Goal: Check status: Check status

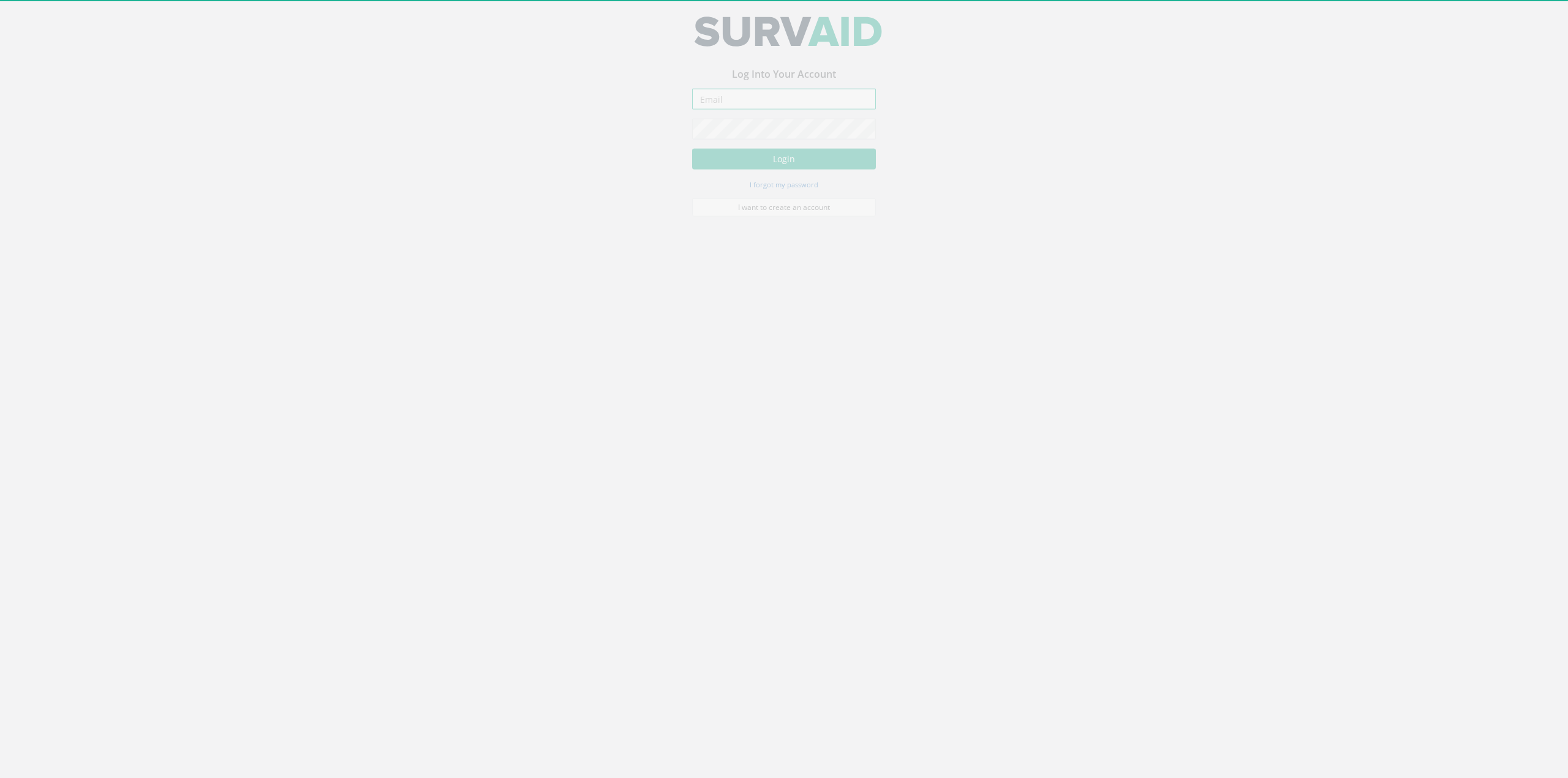
type input "[PERSON_NAME][EMAIL_ADDRESS][DOMAIN_NAME]"
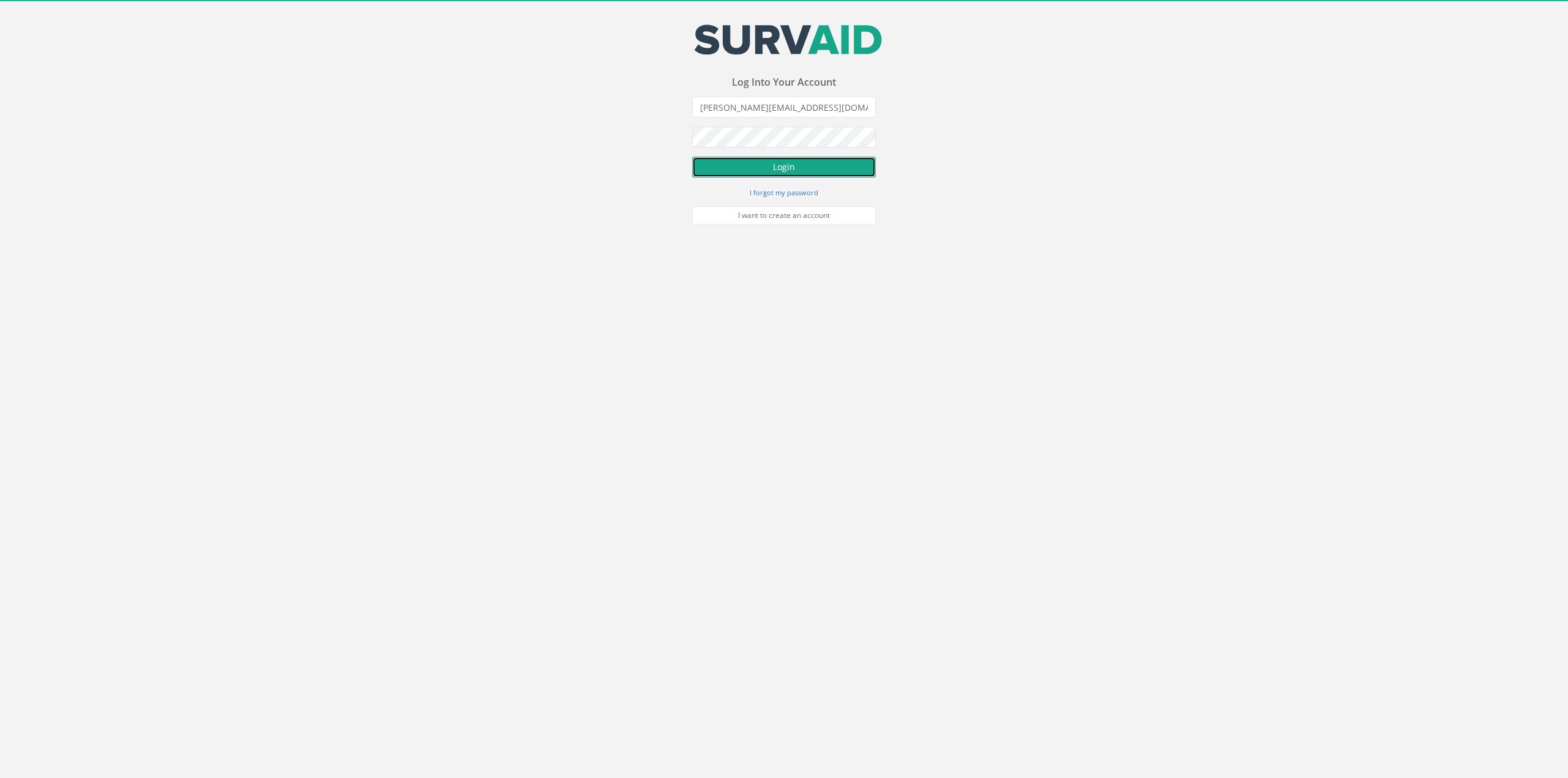
click at [797, 165] on button "Login" at bounding box center [784, 167] width 184 height 21
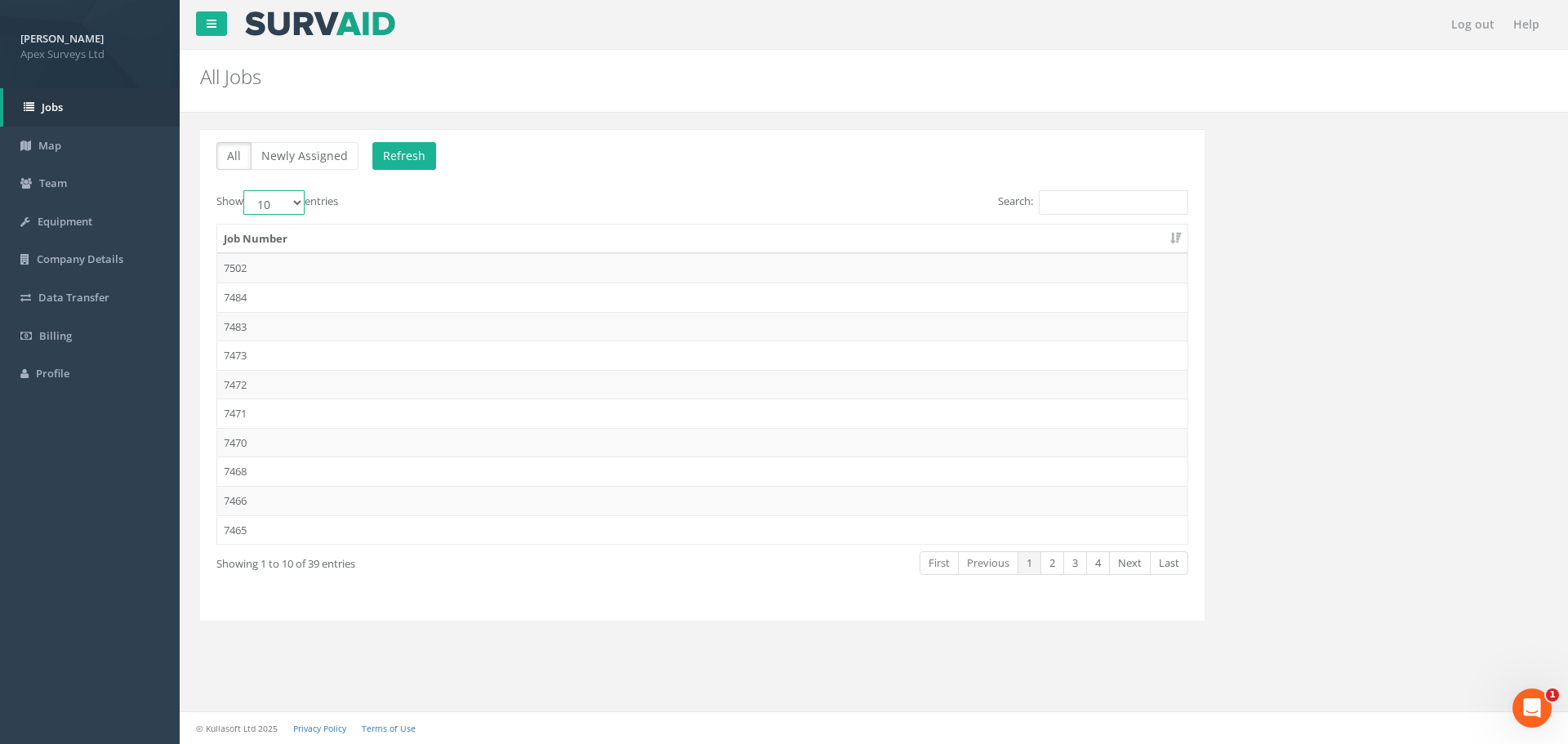
click at [288, 202] on select "10 25 50 100" at bounding box center [273, 202] width 61 height 24
select select "100"
click at [246, 190] on select "10 25 50 100" at bounding box center [273, 202] width 61 height 24
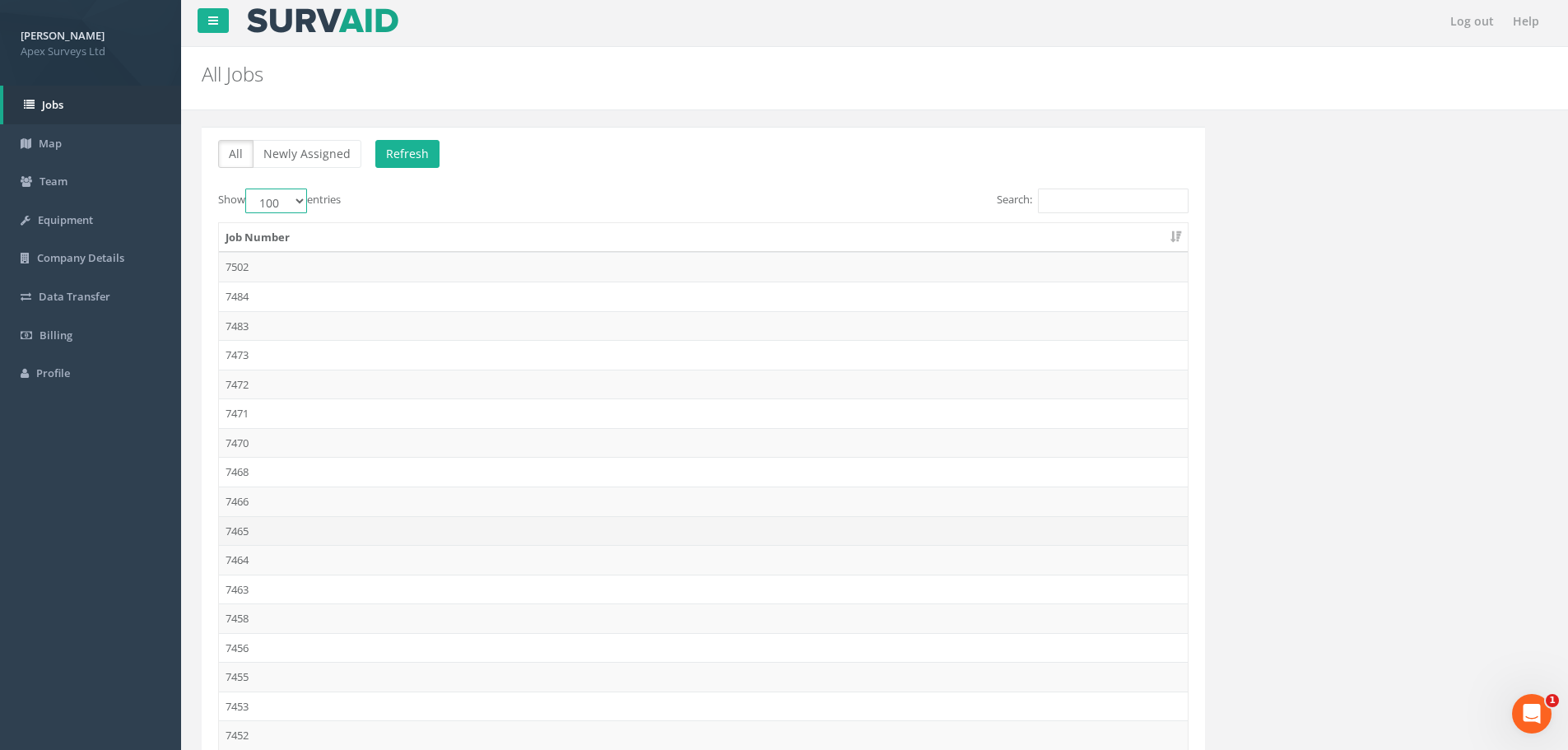
scroll to position [330, 0]
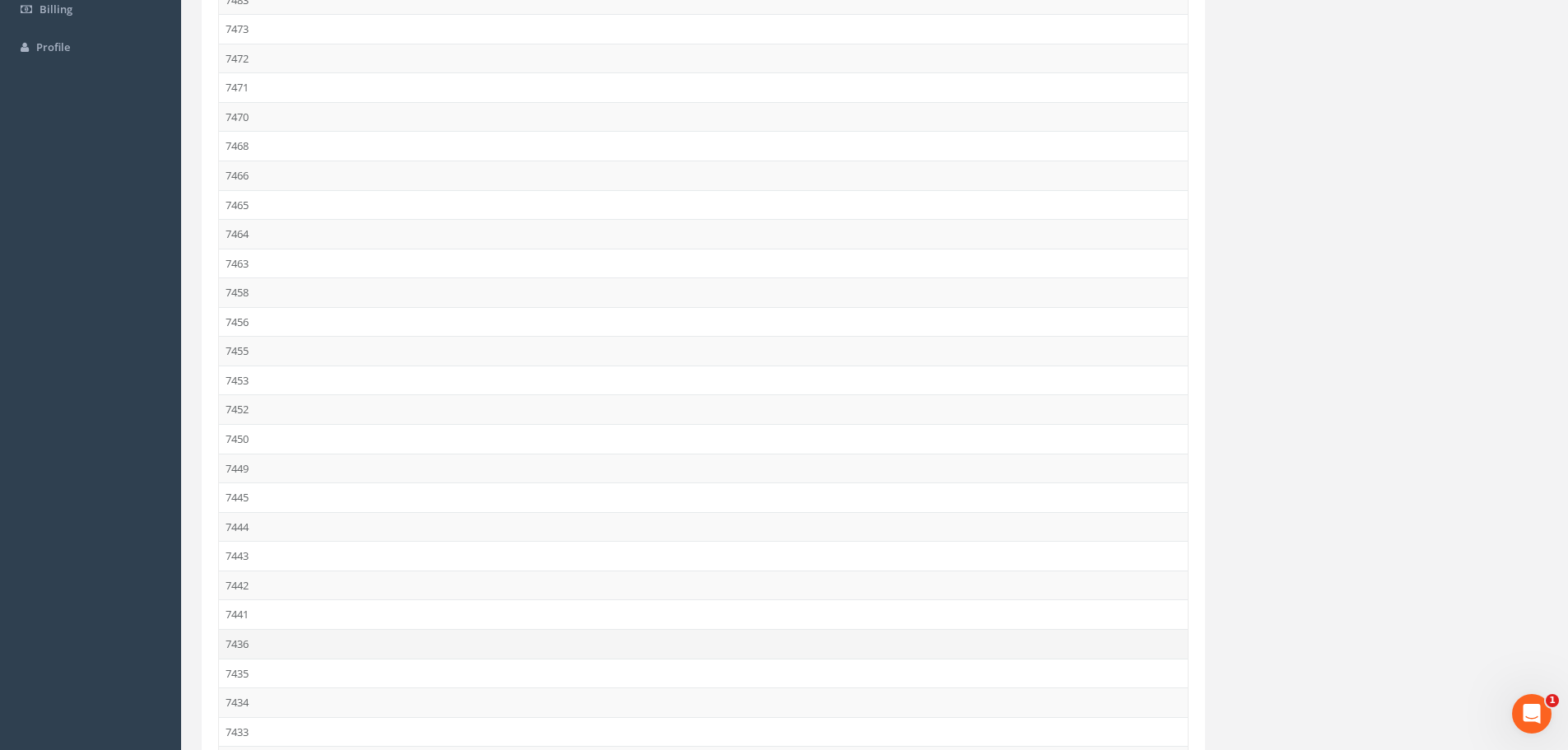
click at [275, 646] on td "7436" at bounding box center [703, 644] width 968 height 30
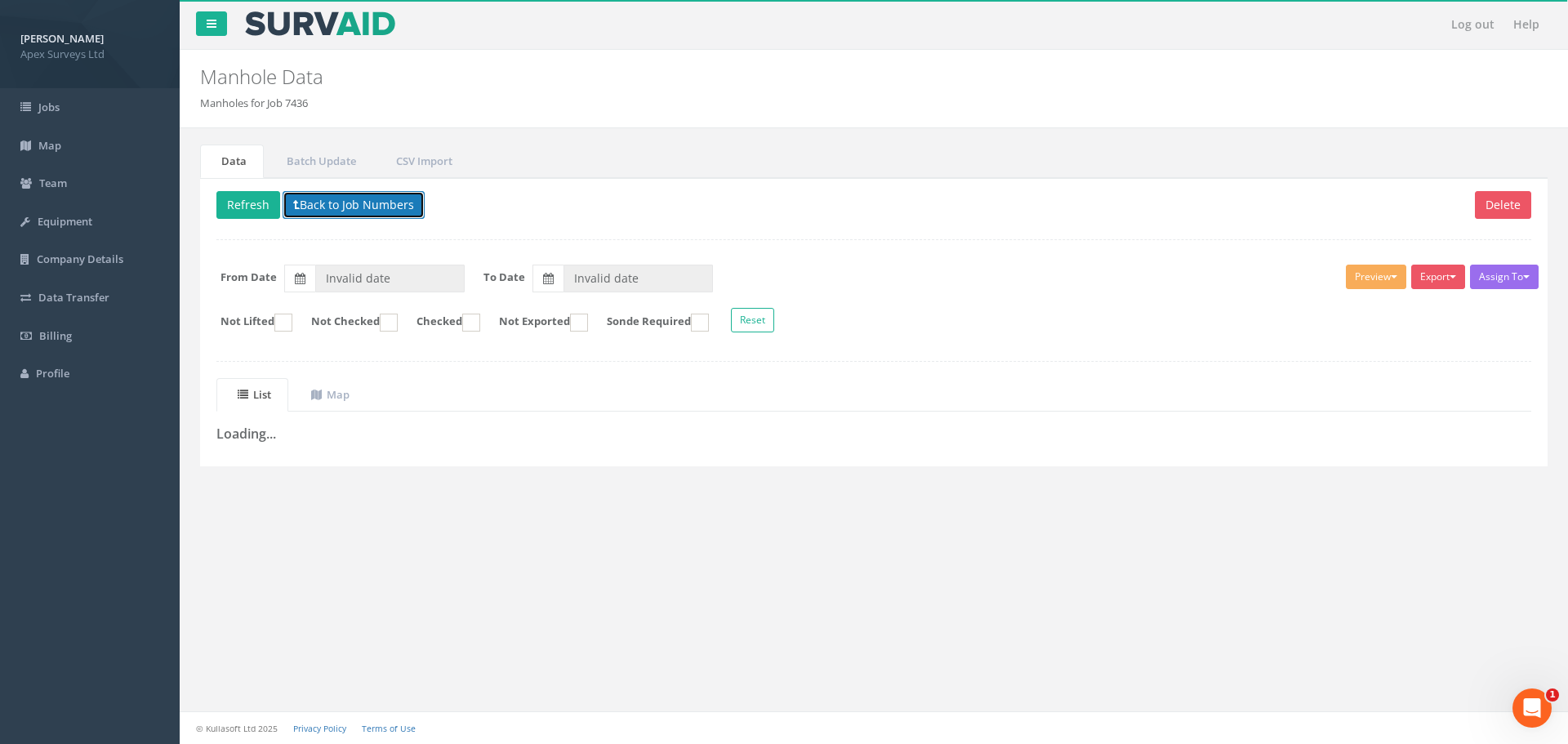
click at [380, 202] on button "Back to Job Numbers" at bounding box center [354, 205] width 142 height 28
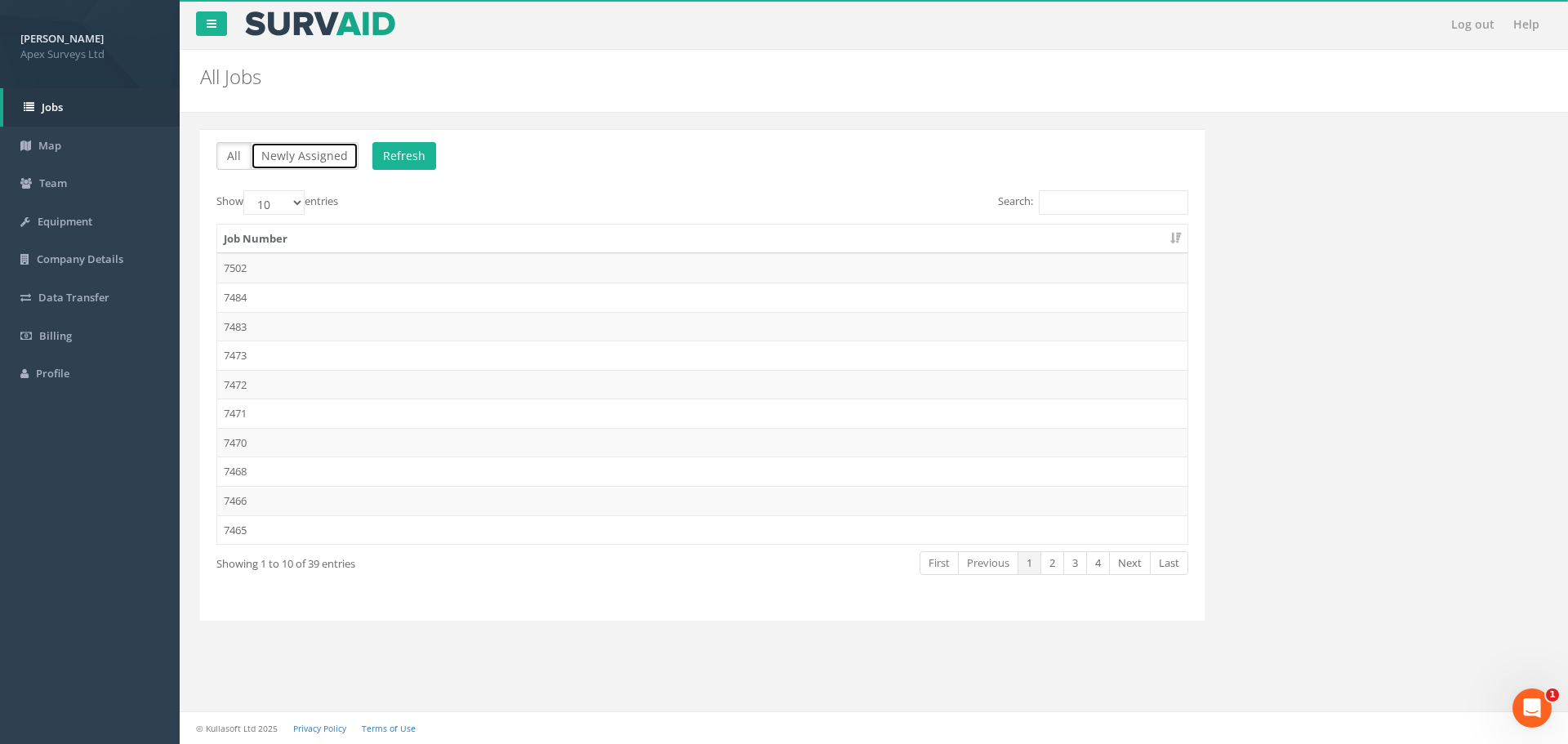
click at [298, 159] on button "Newly Assigned" at bounding box center [304, 156] width 108 height 28
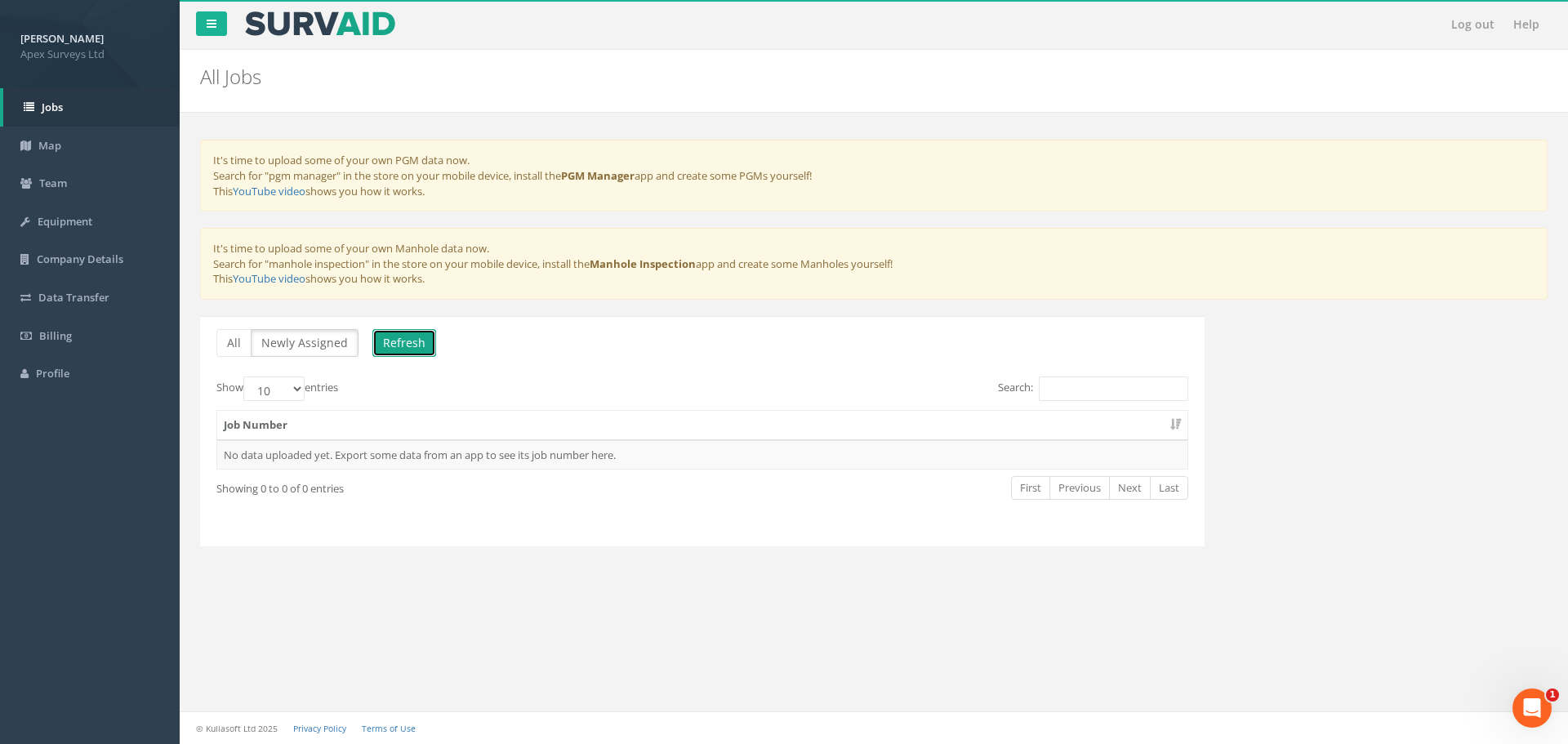
click at [395, 330] on button "Refresh" at bounding box center [405, 343] width 64 height 28
click at [247, 331] on button "All" at bounding box center [234, 343] width 35 height 28
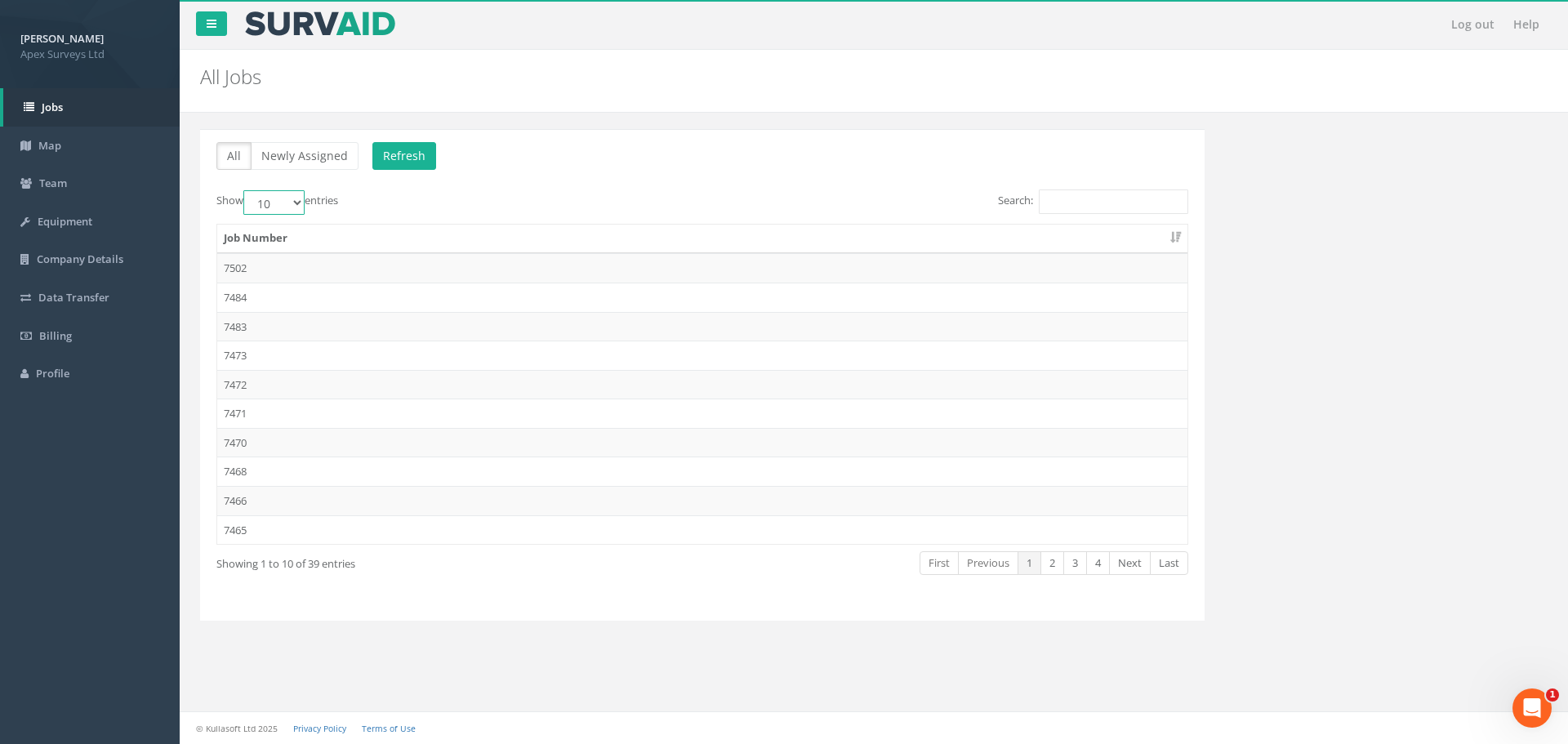
drag, startPoint x: 298, startPoint y: 202, endPoint x: 298, endPoint y: 213, distance: 11.0
click at [298, 202] on select "10 25 50 100" at bounding box center [273, 202] width 61 height 24
select select "100"
click at [246, 190] on select "10 25 50 100" at bounding box center [273, 202] width 61 height 24
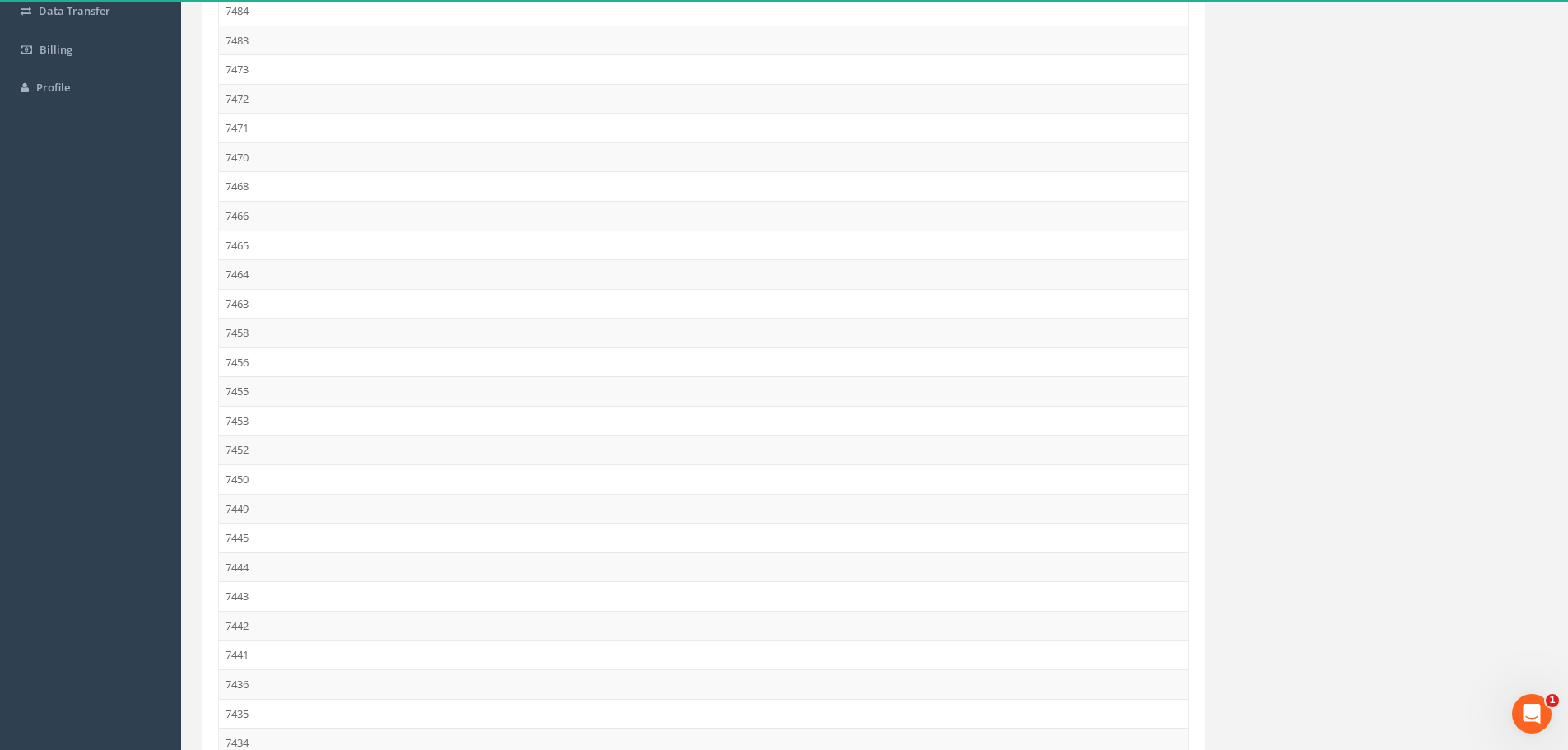
scroll to position [494, 0]
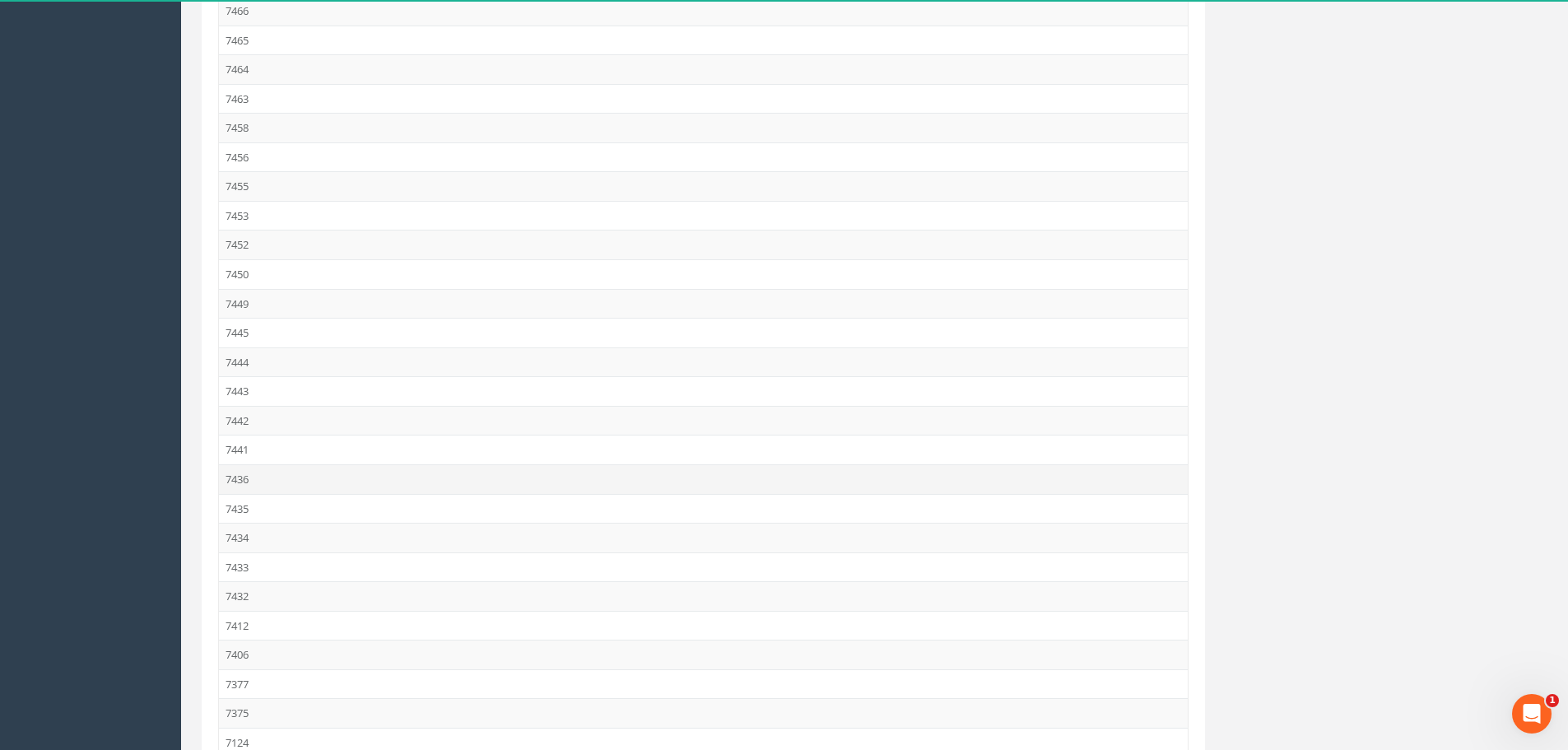
click at [266, 491] on td "7436" at bounding box center [703, 480] width 968 height 30
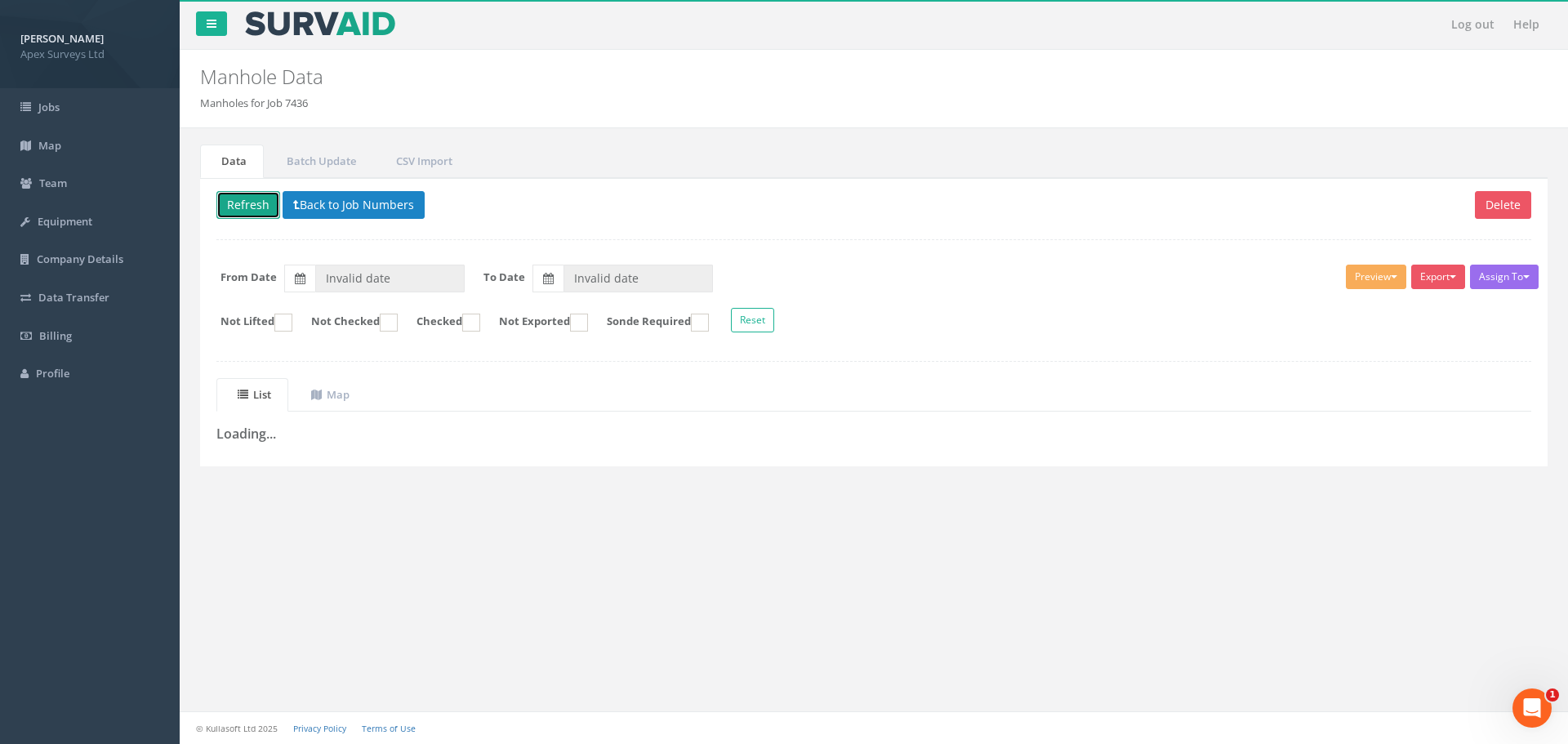
click at [259, 206] on button "Refresh" at bounding box center [248, 205] width 64 height 28
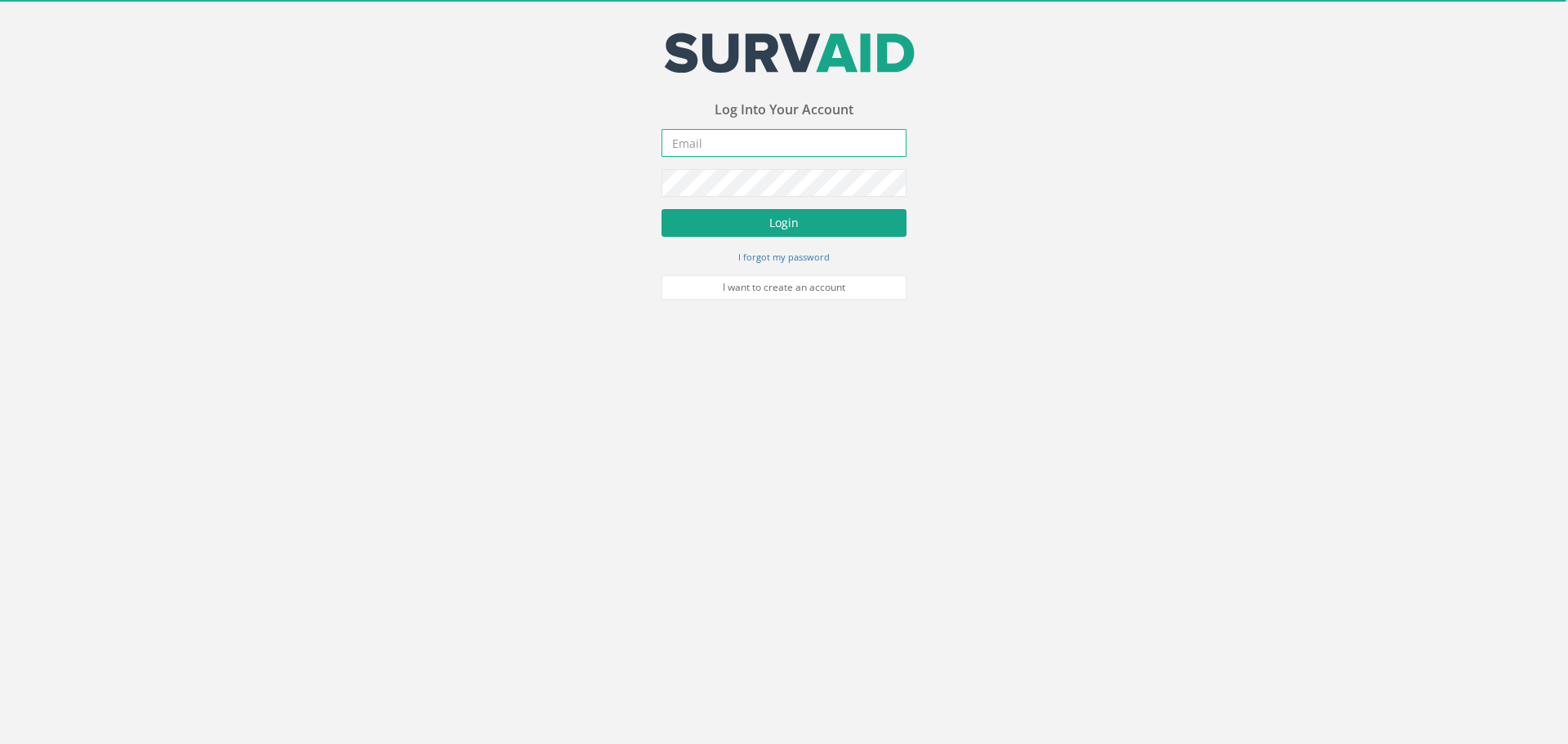
type input "[PERSON_NAME][EMAIL_ADDRESS][DOMAIN_NAME]"
click at [772, 218] on button "Login" at bounding box center [784, 223] width 245 height 28
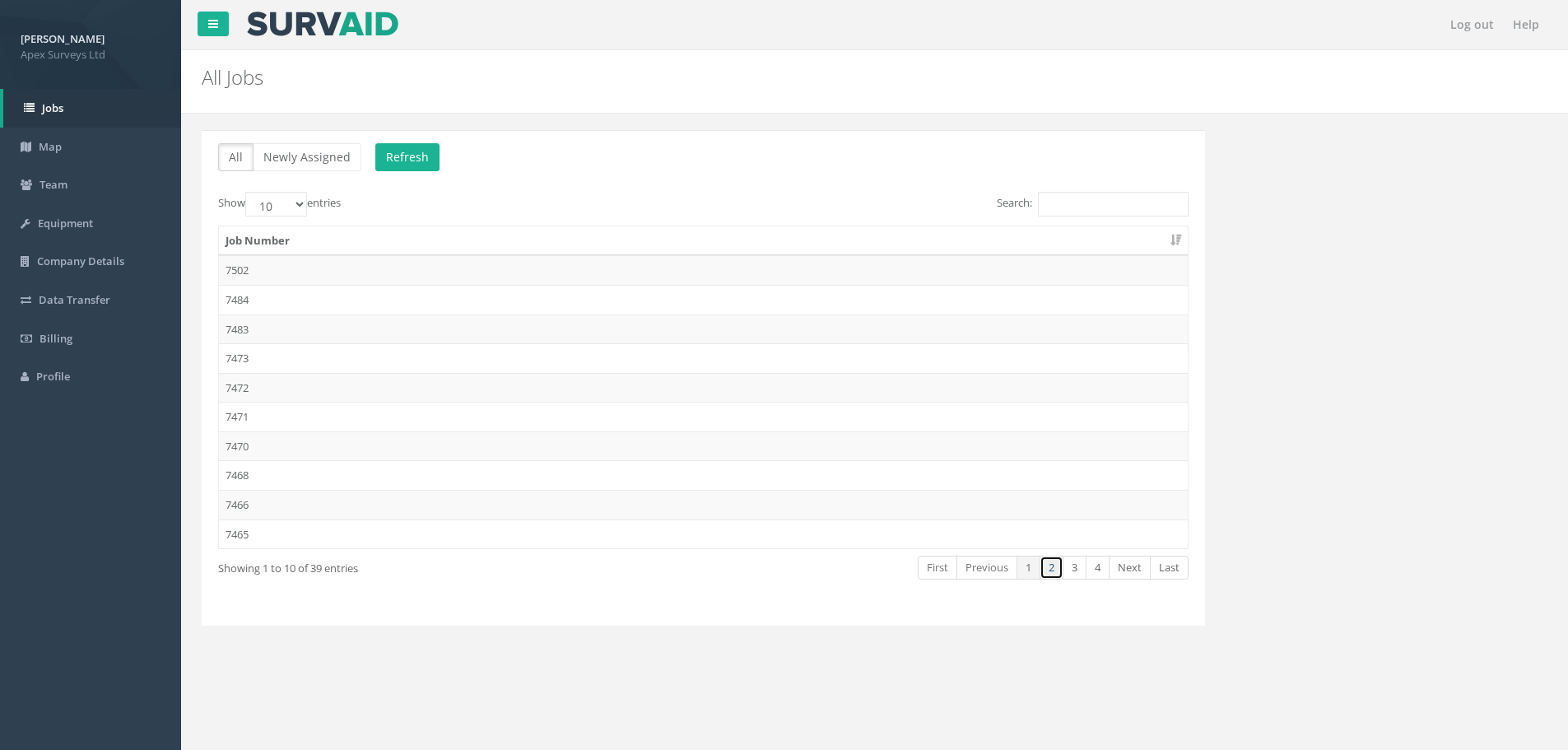
click at [1052, 572] on link "2" at bounding box center [1051, 567] width 24 height 24
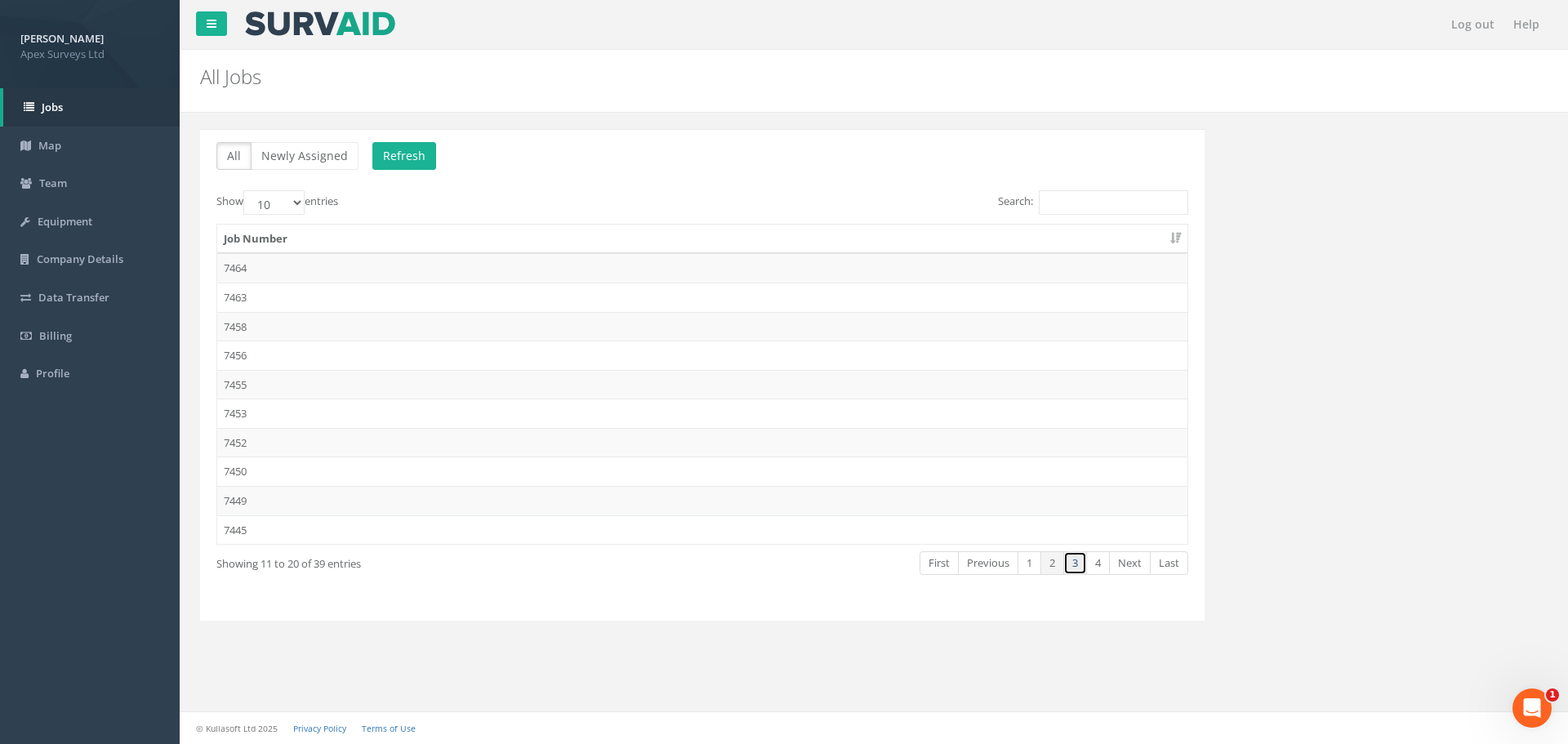
click at [1074, 567] on link "3" at bounding box center [1074, 562] width 23 height 23
click at [269, 382] on td "7436" at bounding box center [702, 385] width 970 height 29
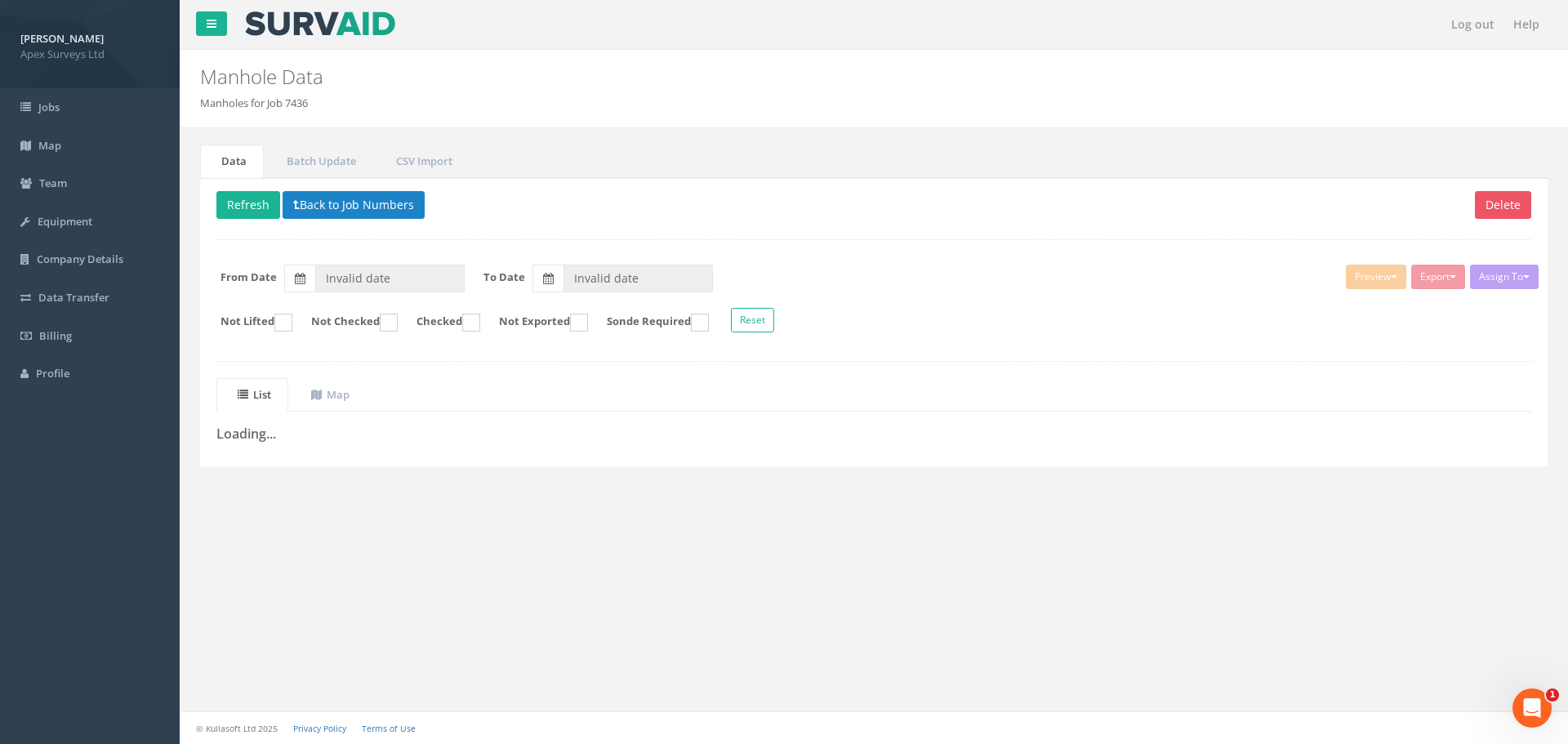
type input "18/09/2025"
type input "30/09/2025"
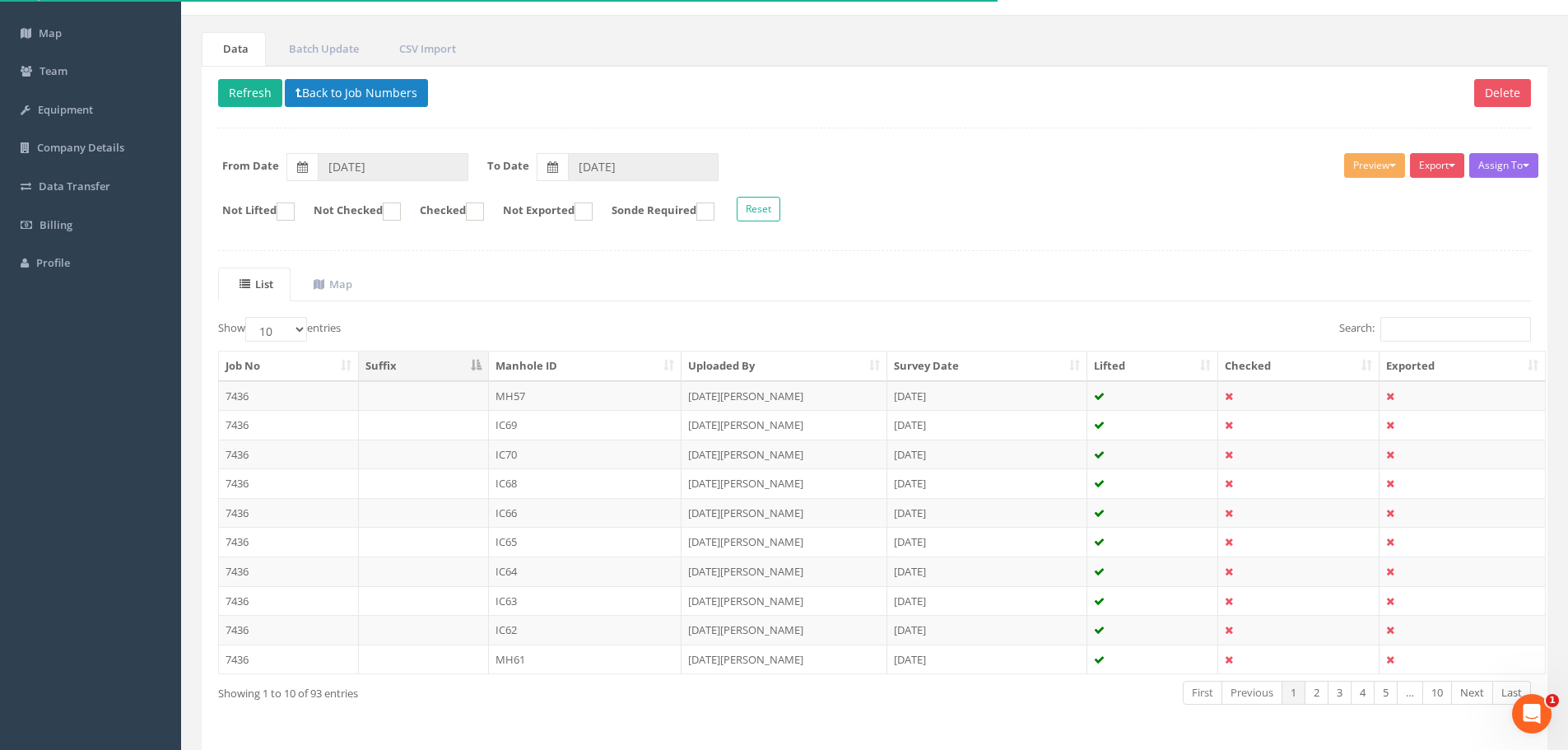
scroll to position [168, 0]
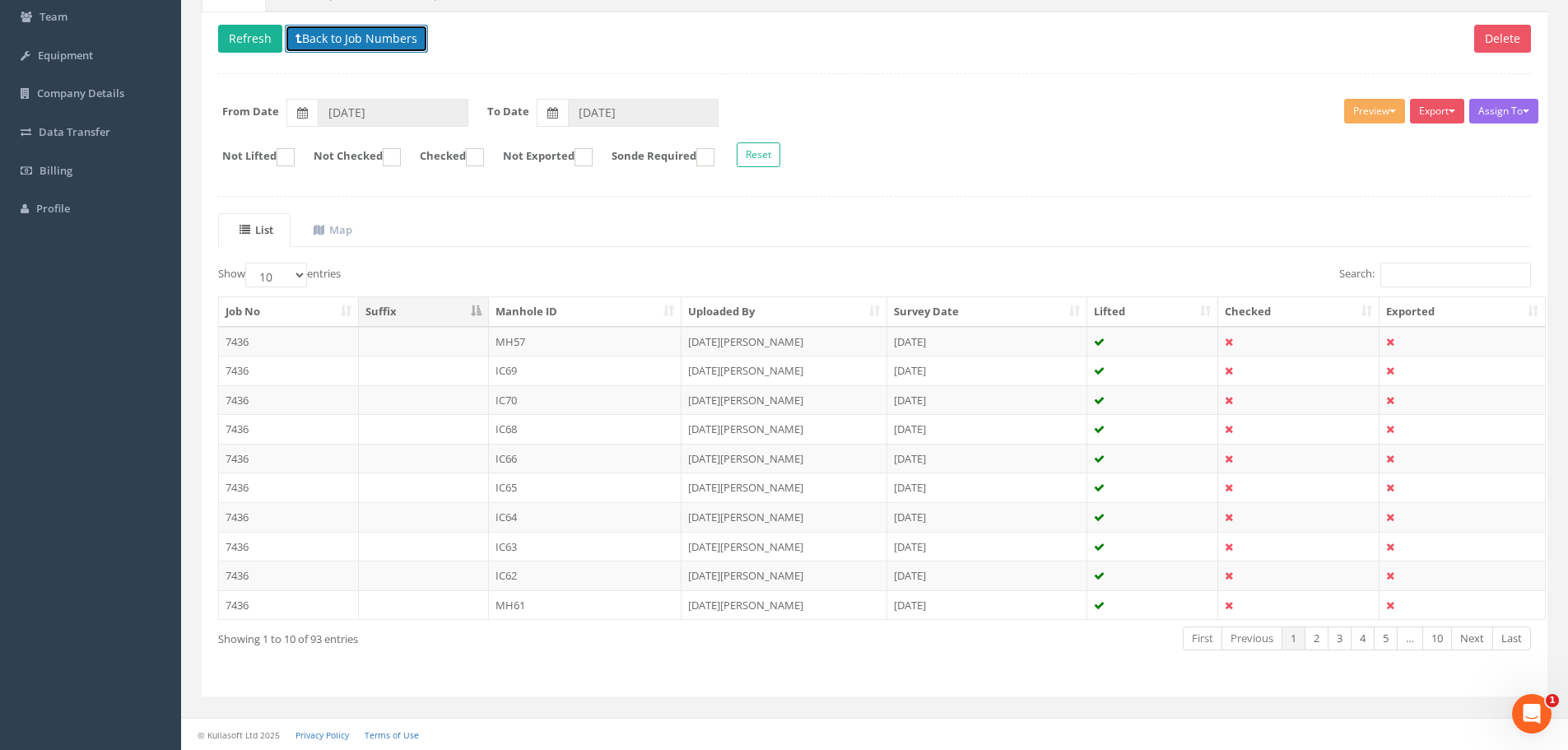
click at [336, 39] on button "Back to Job Numbers" at bounding box center [356, 38] width 143 height 28
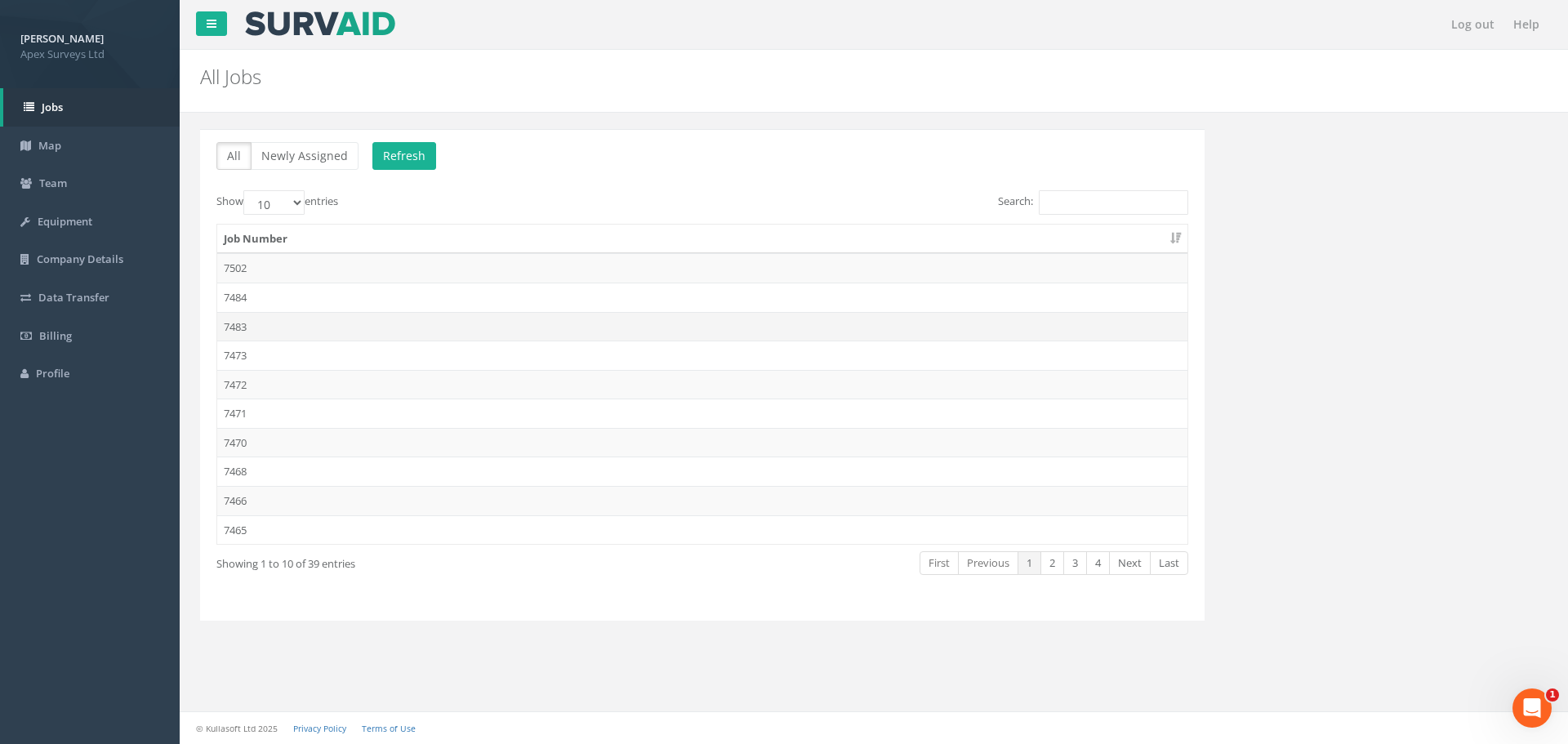
click at [257, 321] on td "7483" at bounding box center [702, 327] width 970 height 29
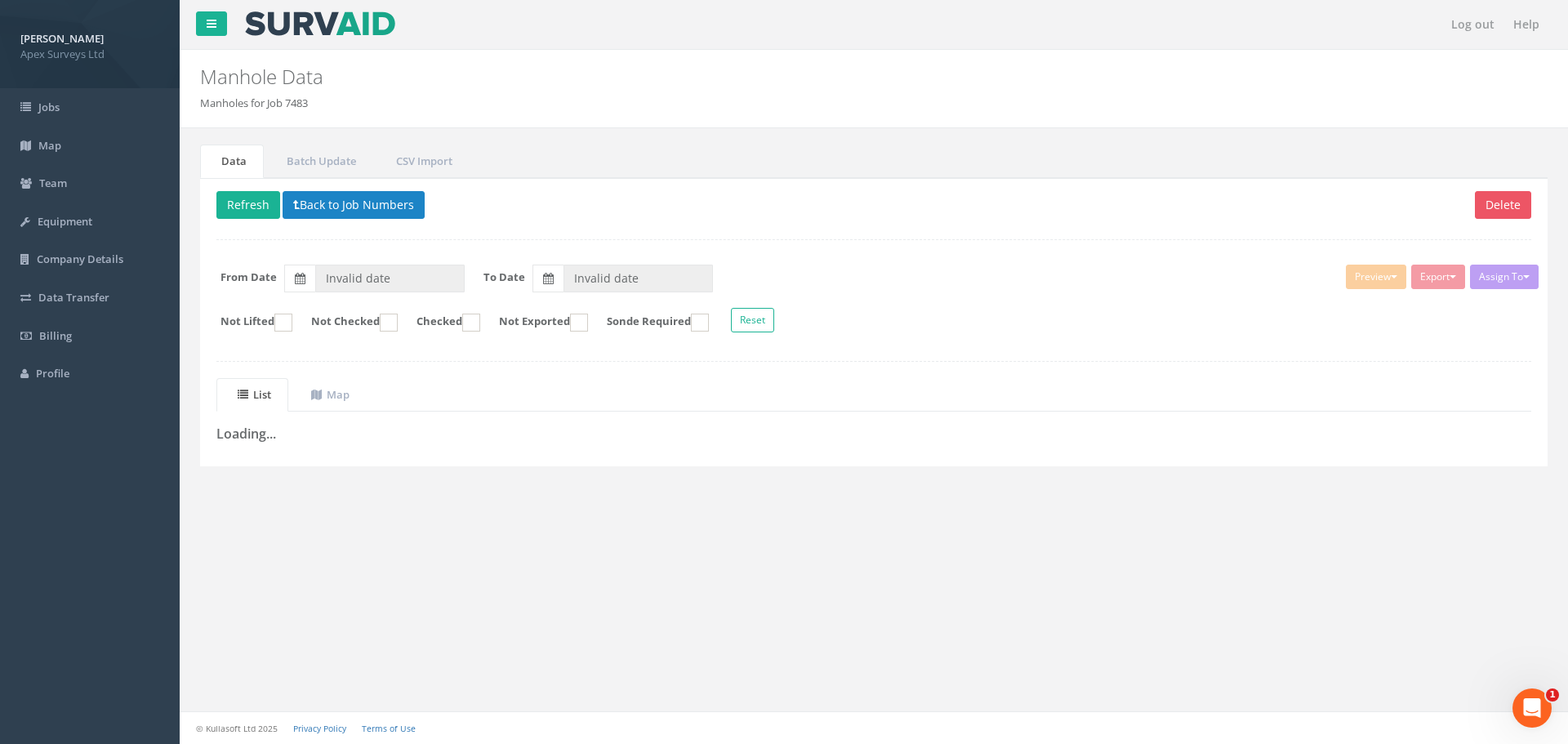
type input "22/09/2025"
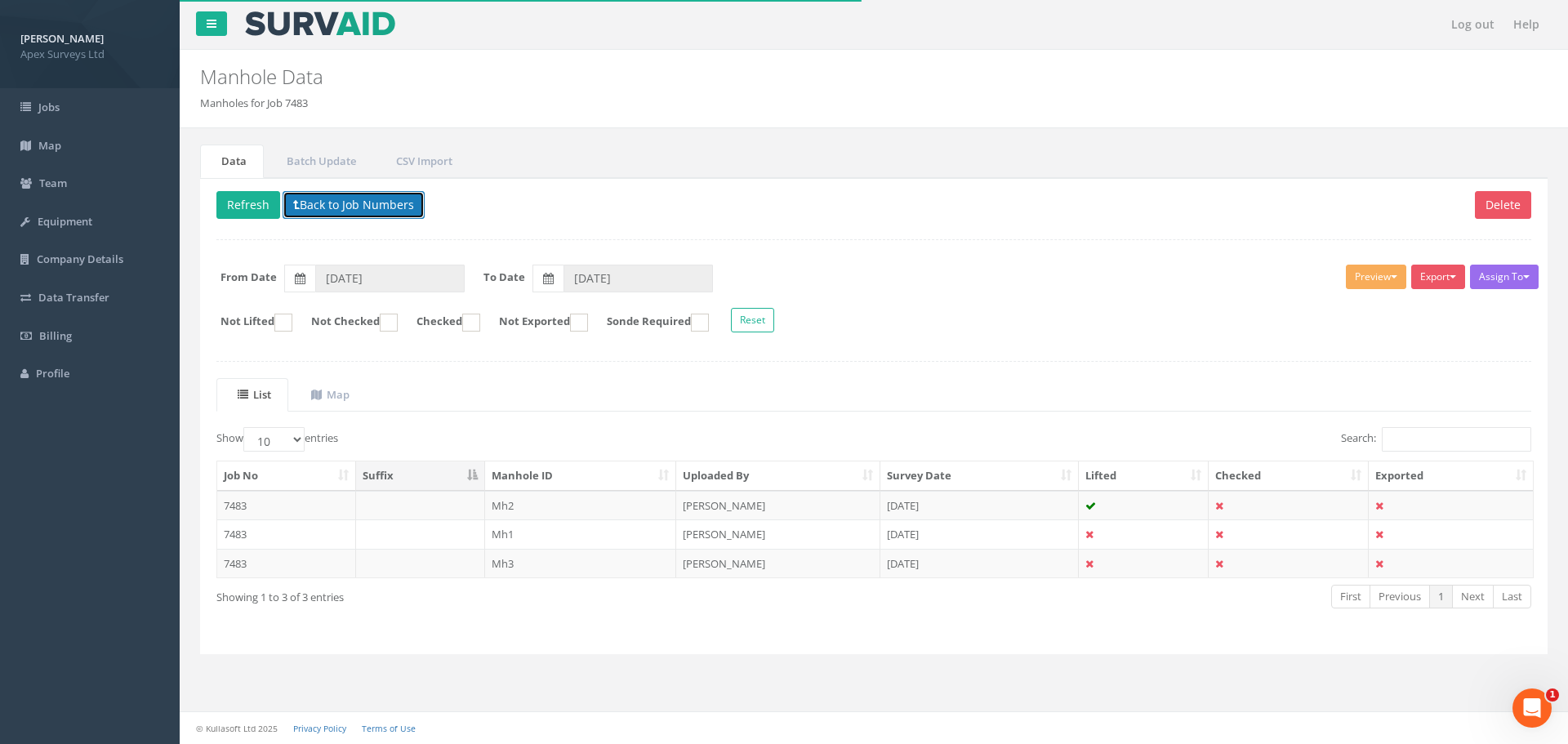
click at [300, 214] on button "Back to Job Numbers" at bounding box center [354, 205] width 142 height 28
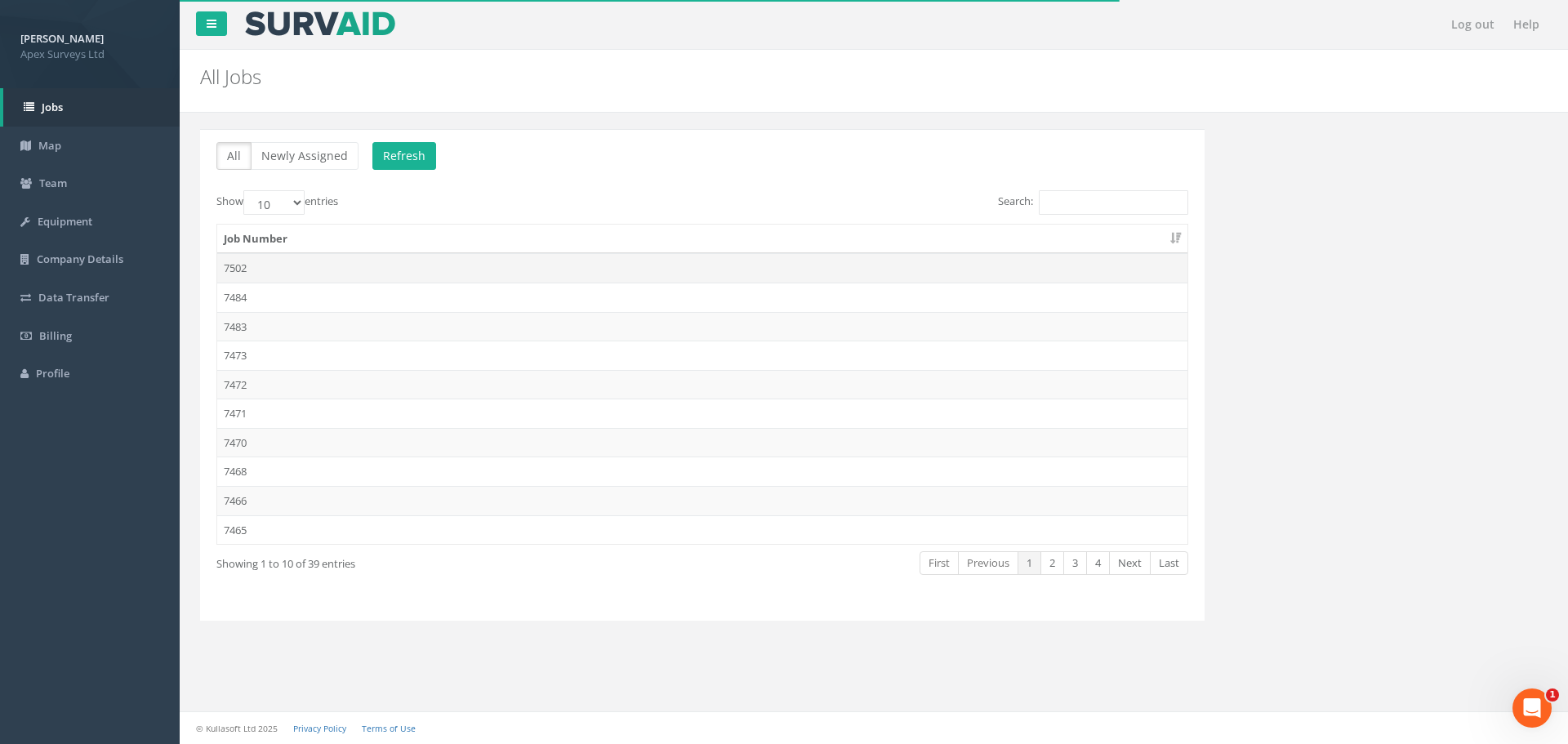
click at [244, 260] on td "7502" at bounding box center [702, 268] width 970 height 29
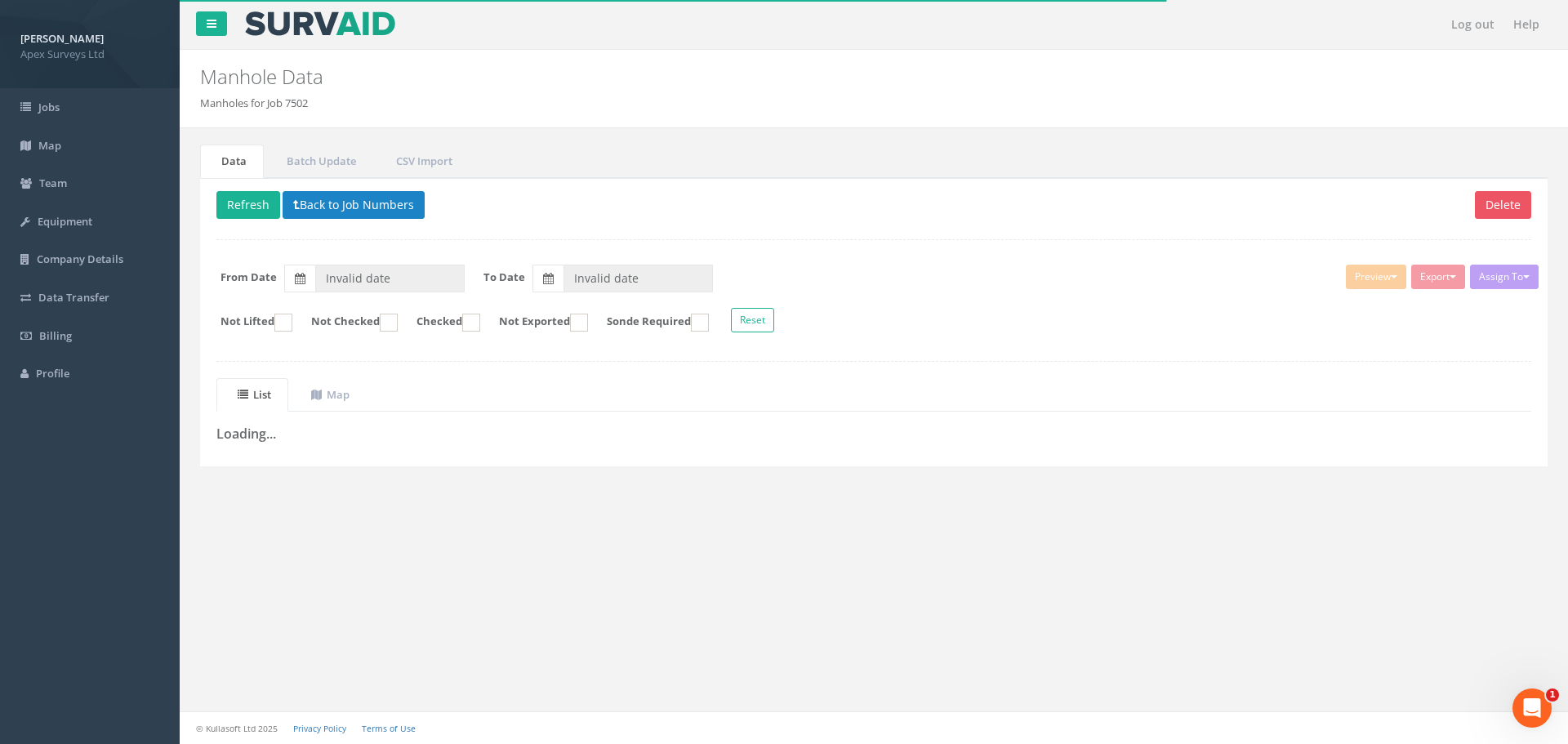
type input "29/09/2025"
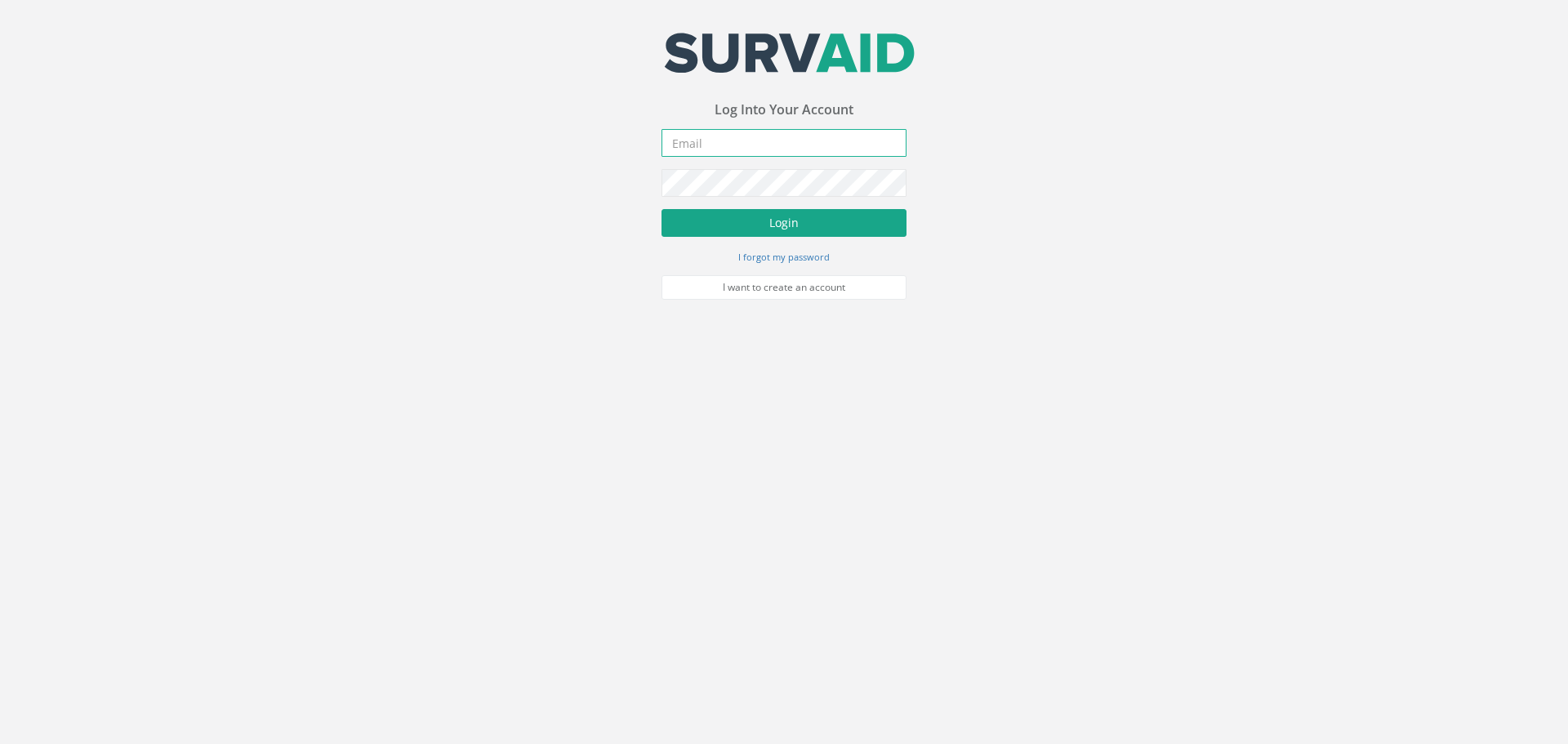
type input "[PERSON_NAME][EMAIL_ADDRESS][DOMAIN_NAME]"
click at [772, 220] on button "Login" at bounding box center [784, 223] width 245 height 28
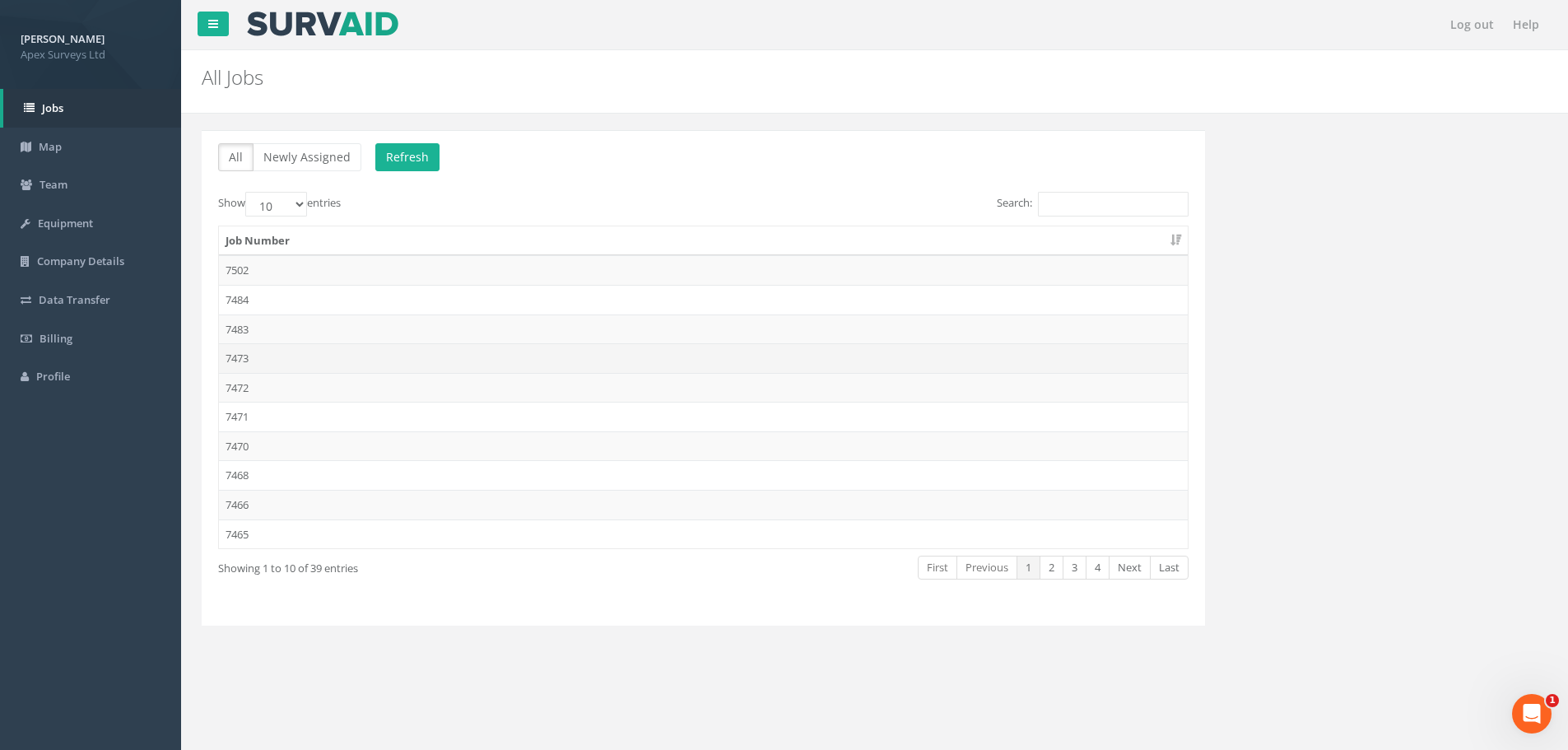
click at [286, 362] on td "7473" at bounding box center [703, 358] width 968 height 30
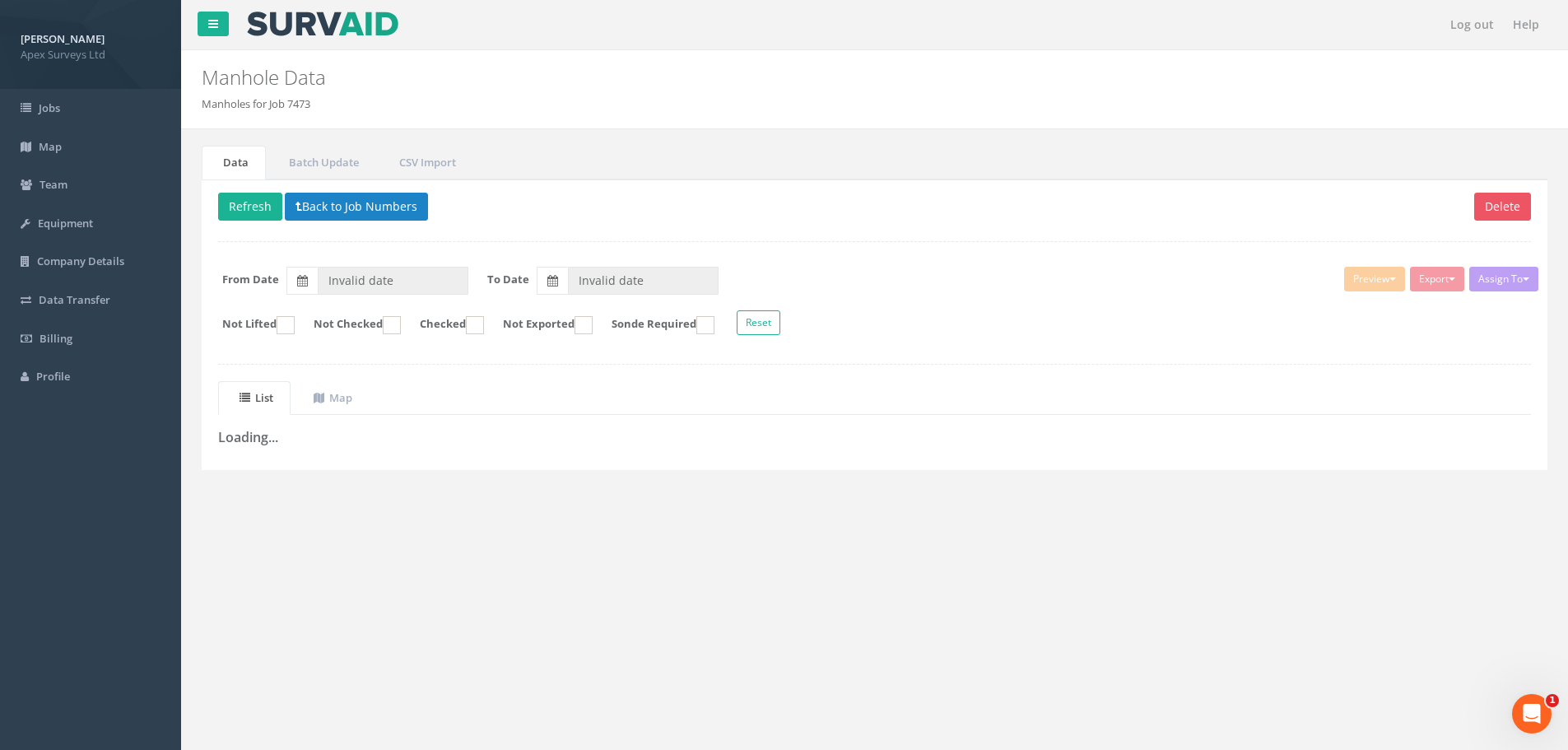
type input "[DATE]"
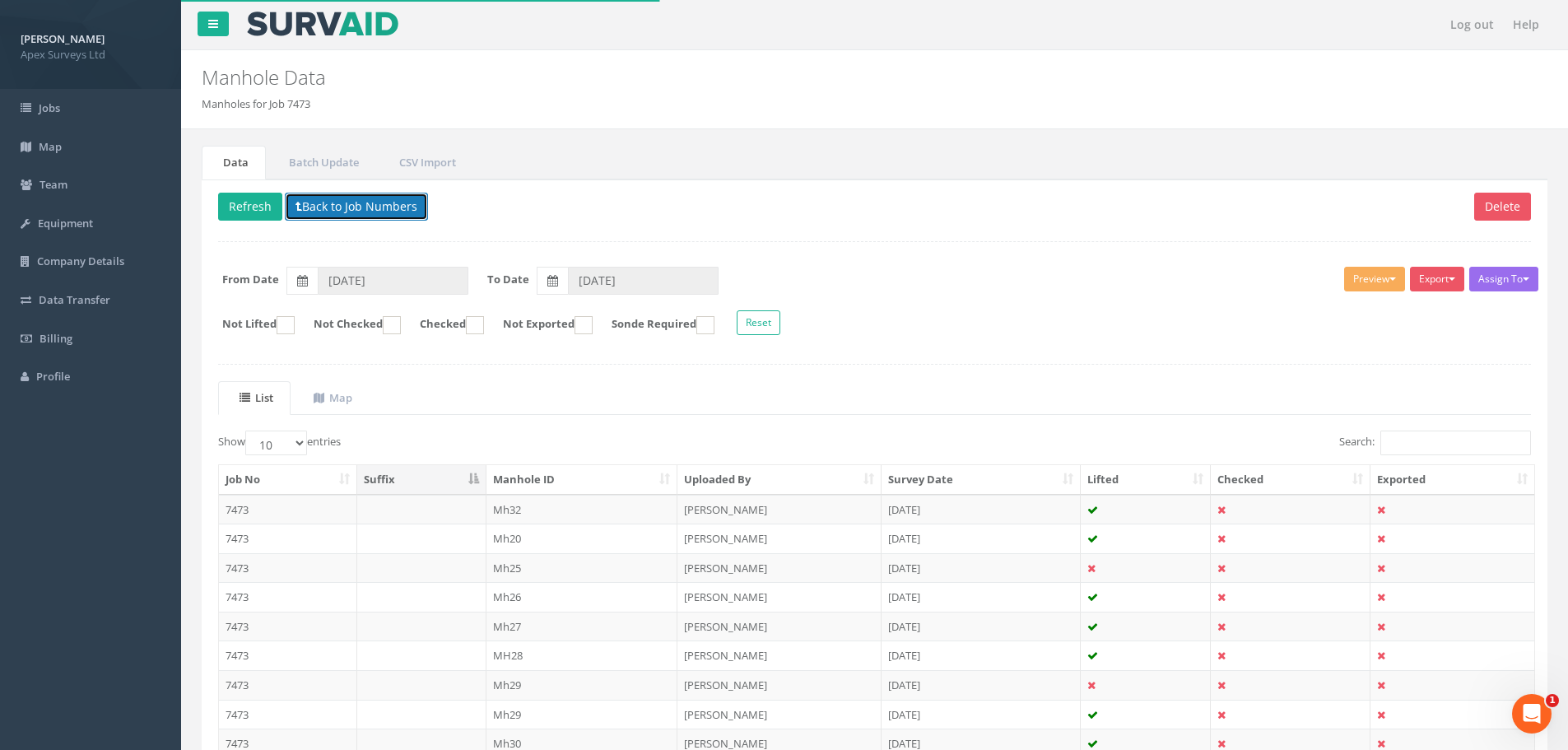
click at [343, 211] on button "Back to Job Numbers" at bounding box center [356, 207] width 143 height 28
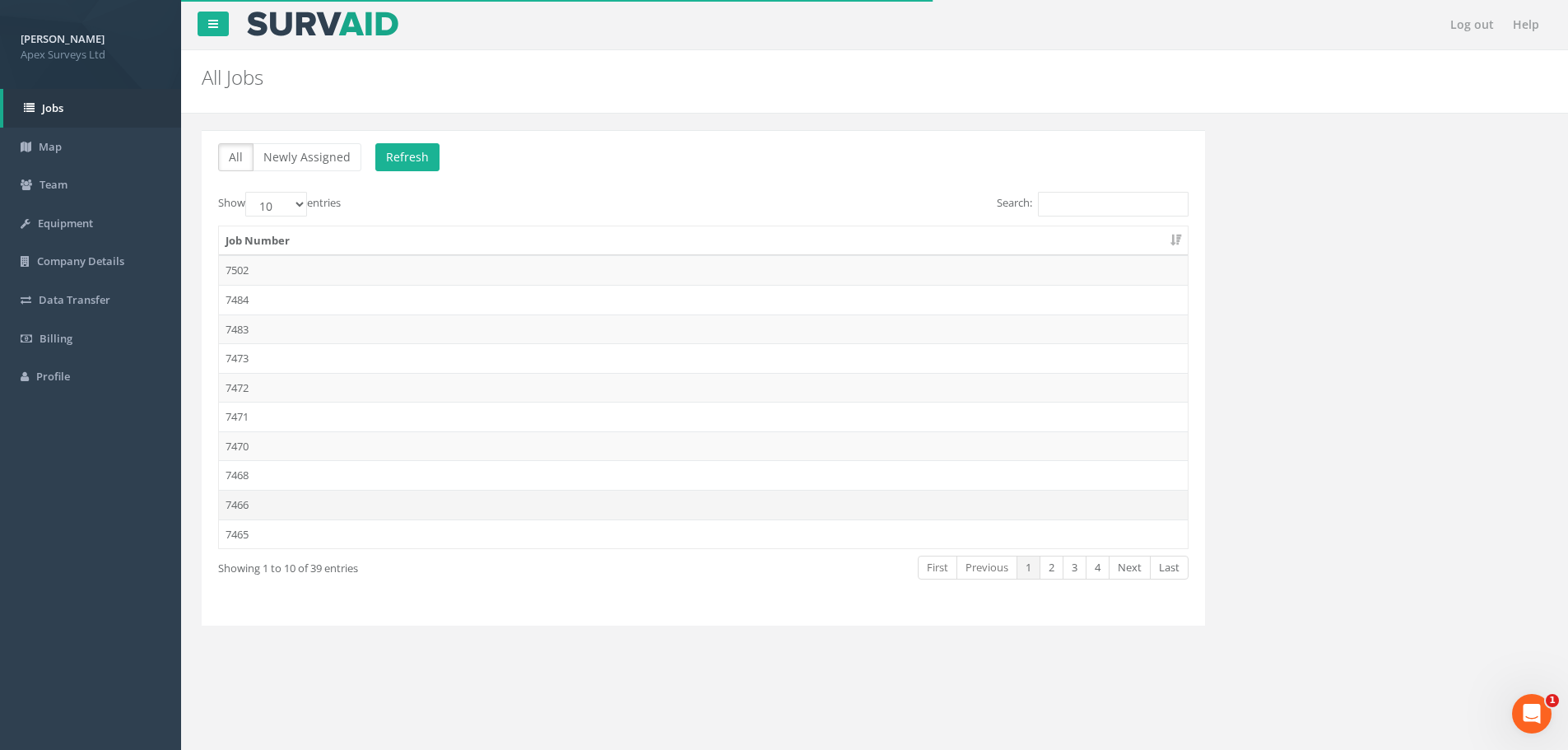
click at [268, 505] on td "7466" at bounding box center [703, 505] width 968 height 30
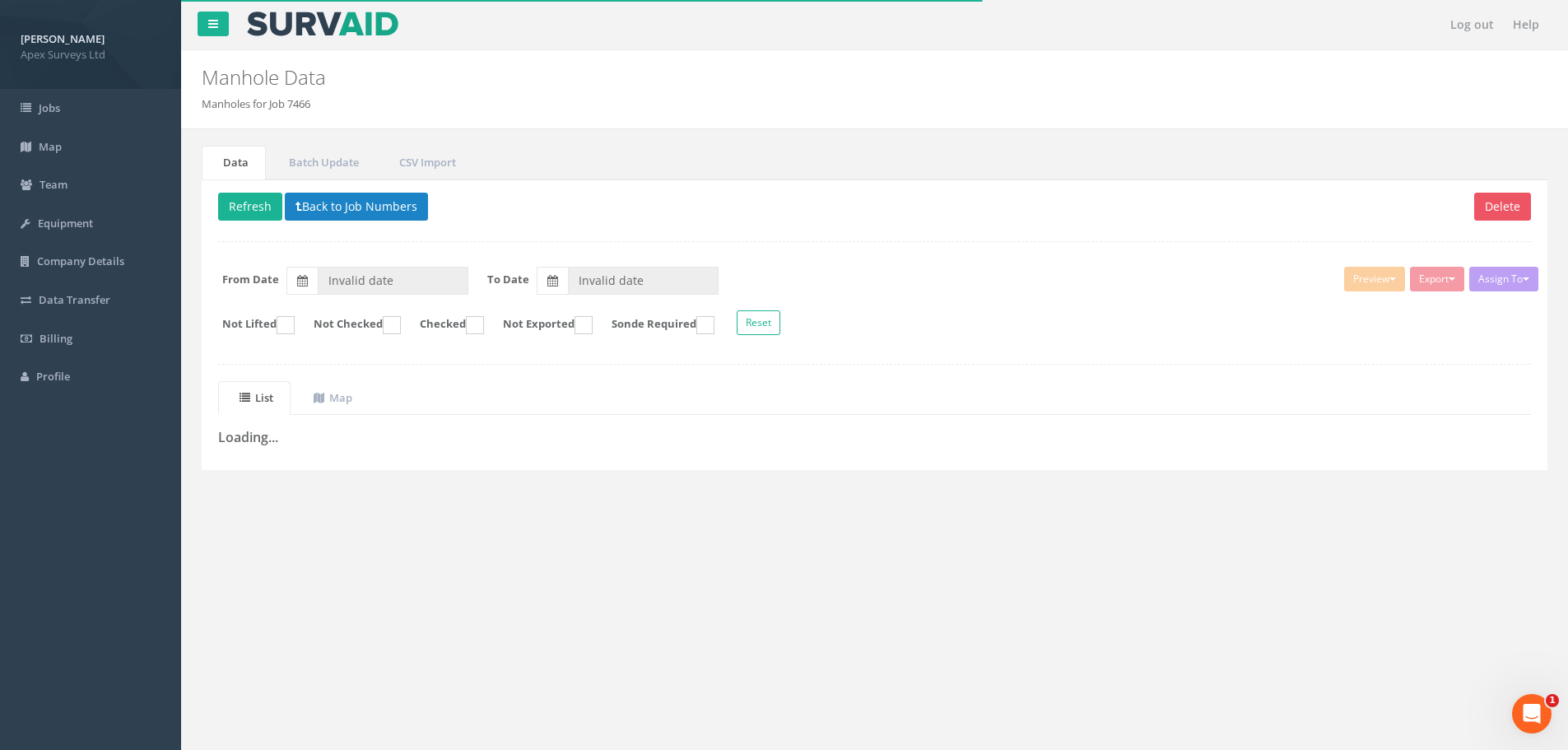
type input "12/09/2025"
type input "24/09/2025"
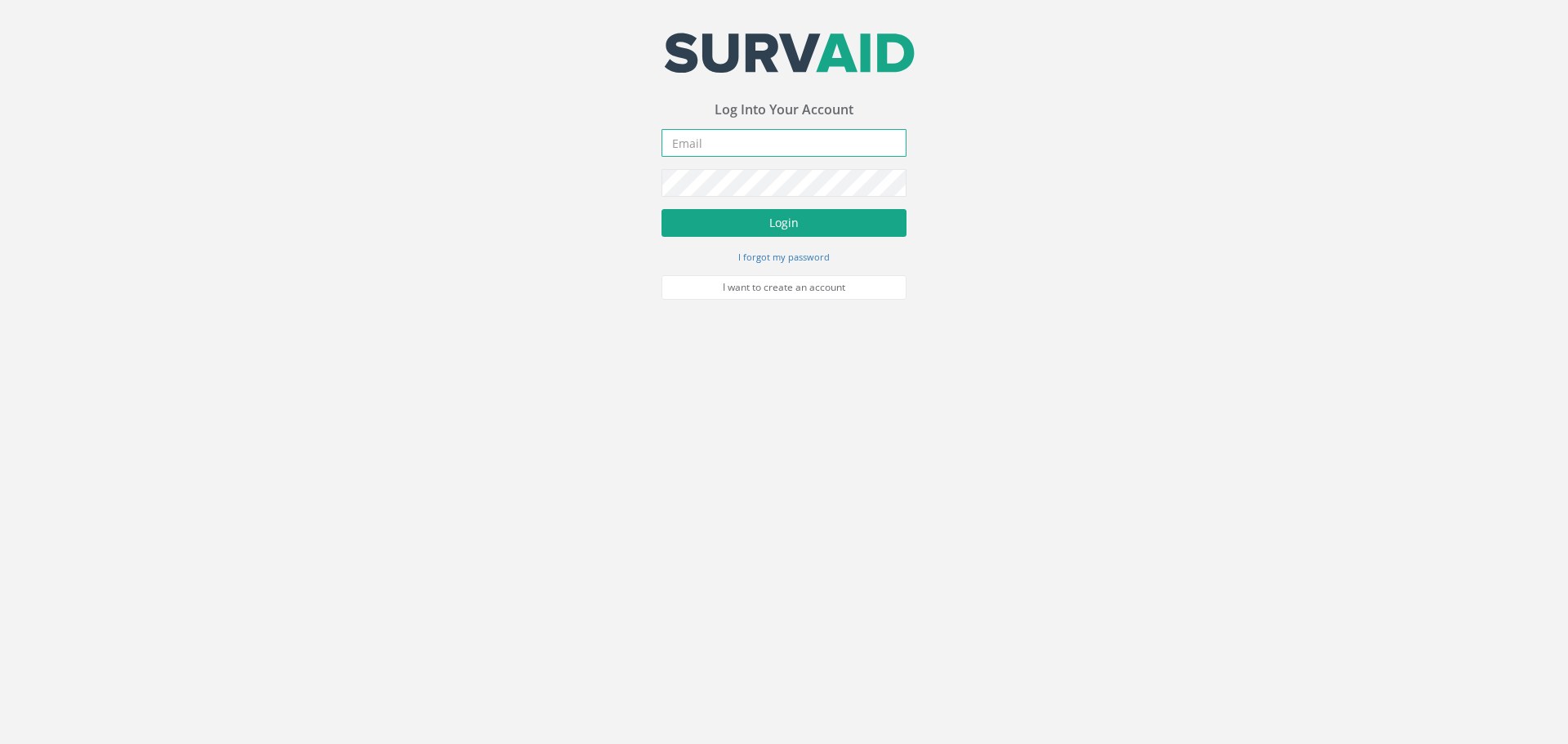
type input "[PERSON_NAME][EMAIL_ADDRESS][DOMAIN_NAME]"
click at [747, 210] on button "Login" at bounding box center [784, 223] width 245 height 28
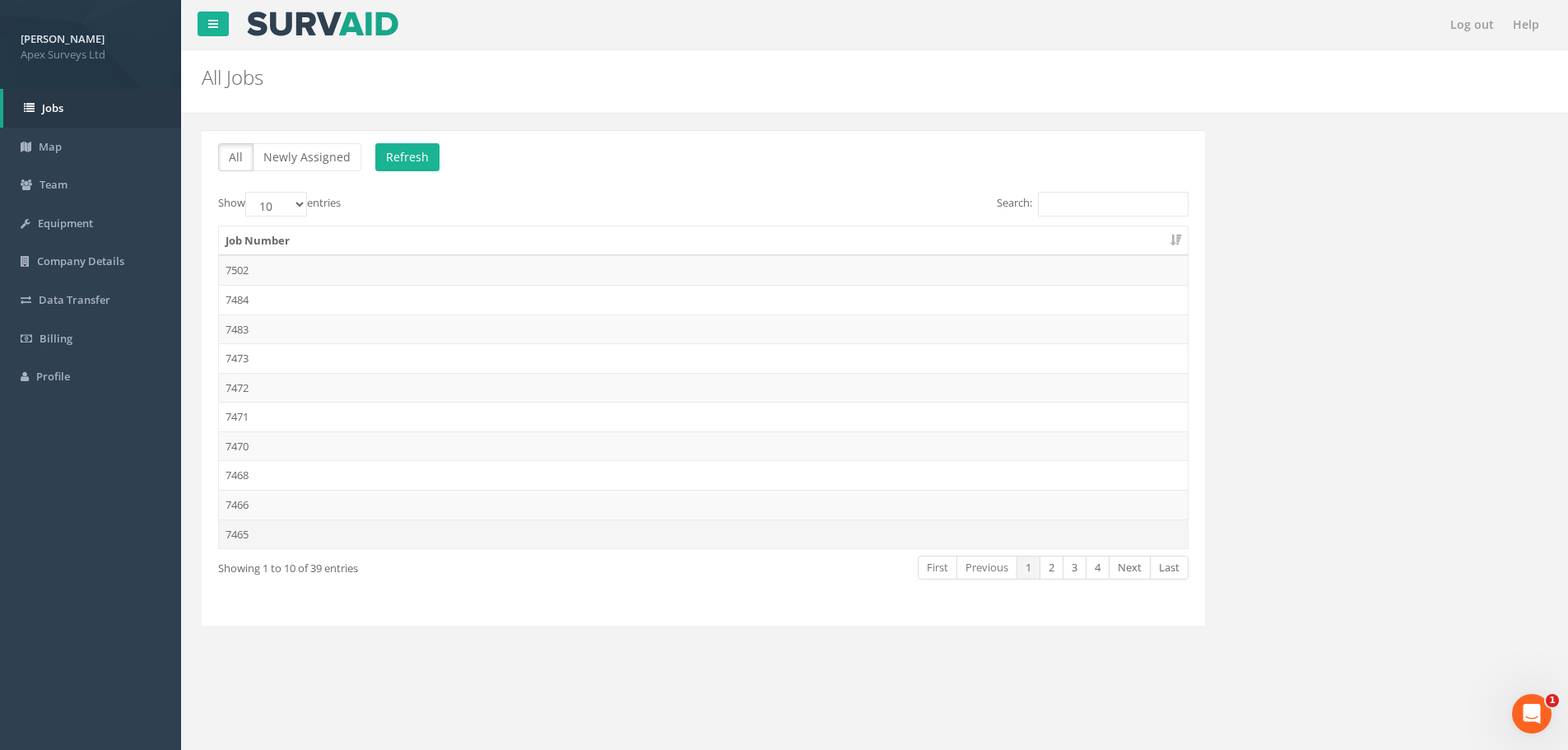
click at [364, 523] on td "7465" at bounding box center [703, 535] width 968 height 30
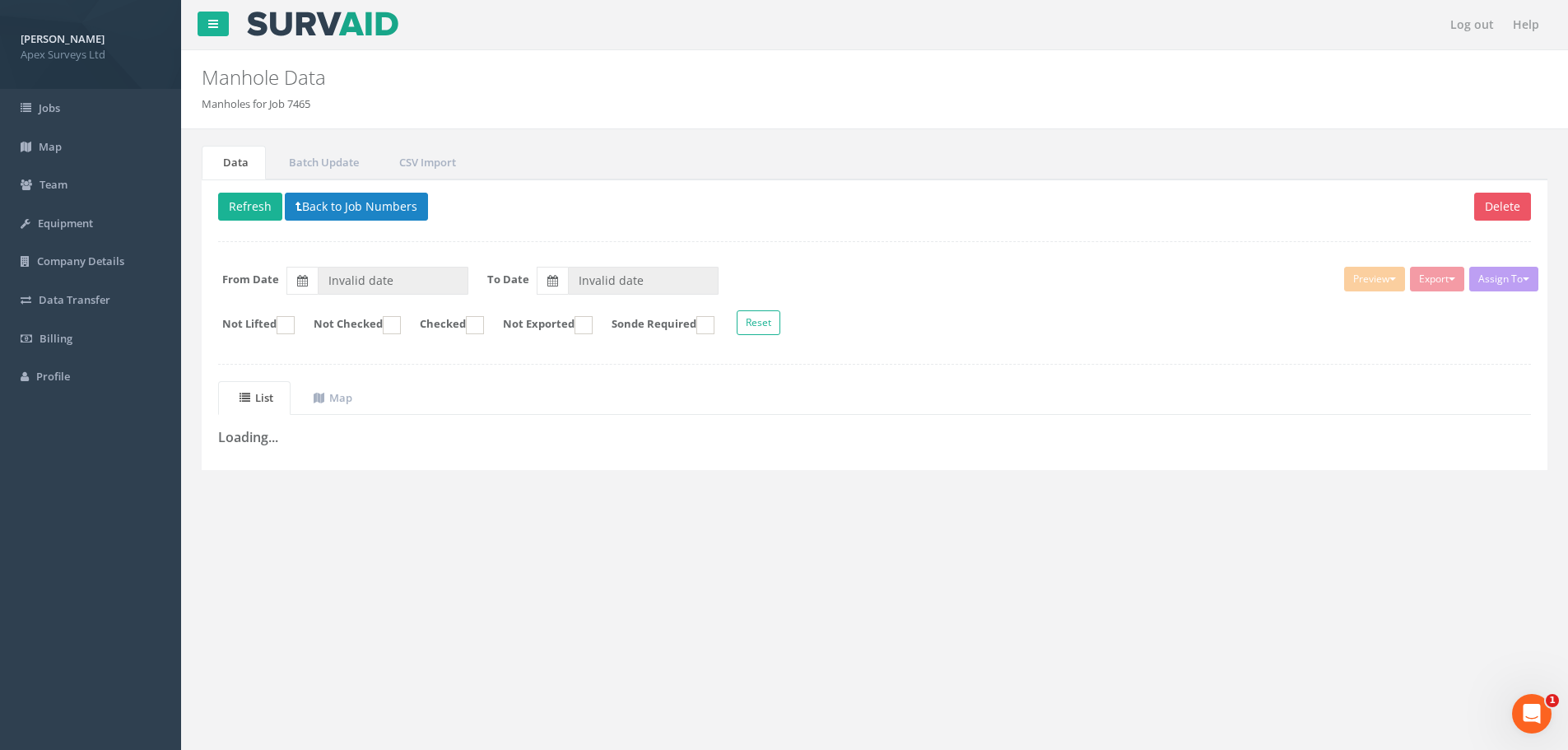
type input "[DATE]"
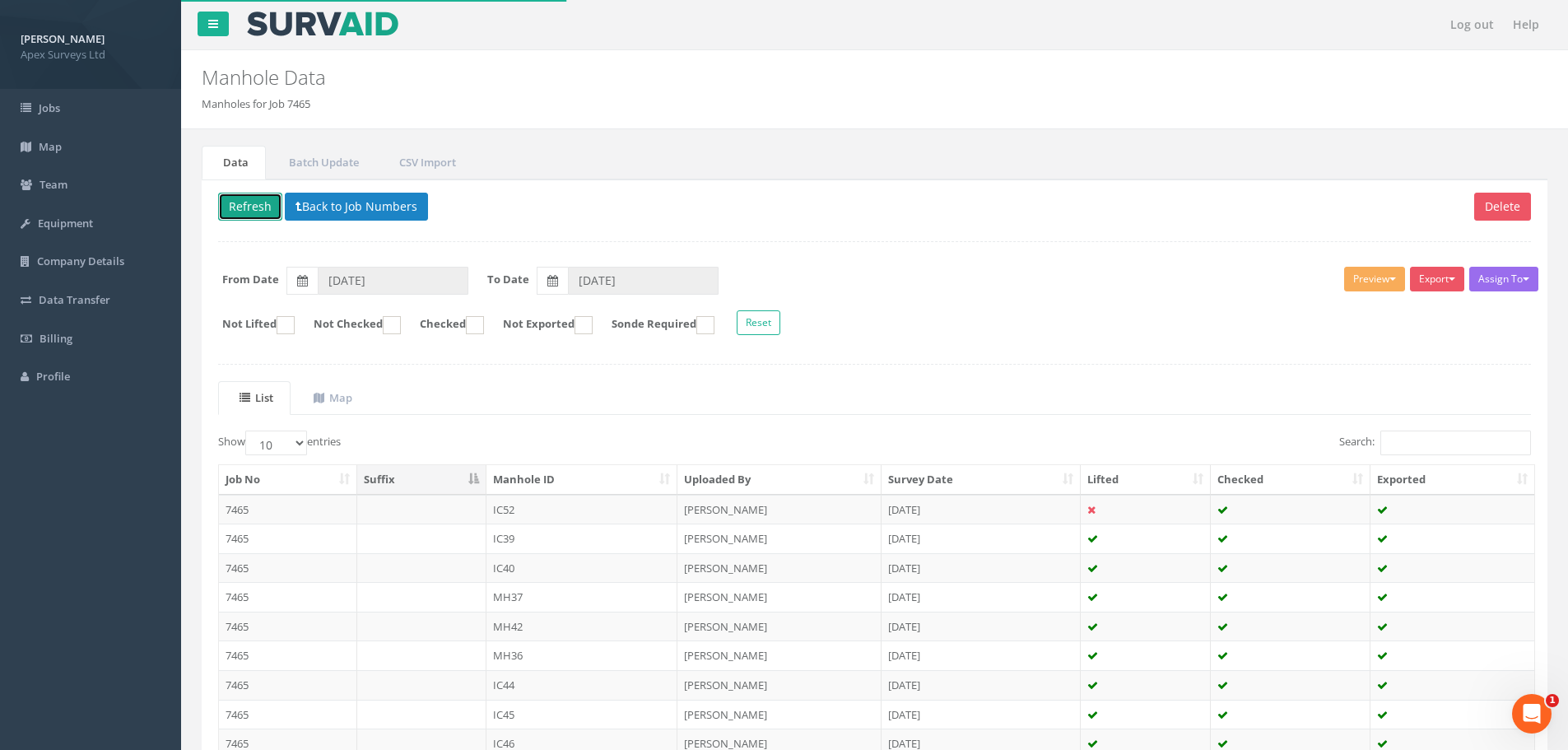
click at [243, 212] on button "Refresh" at bounding box center [250, 207] width 64 height 28
click at [316, 210] on button "Back to Job Numbers" at bounding box center [356, 207] width 143 height 28
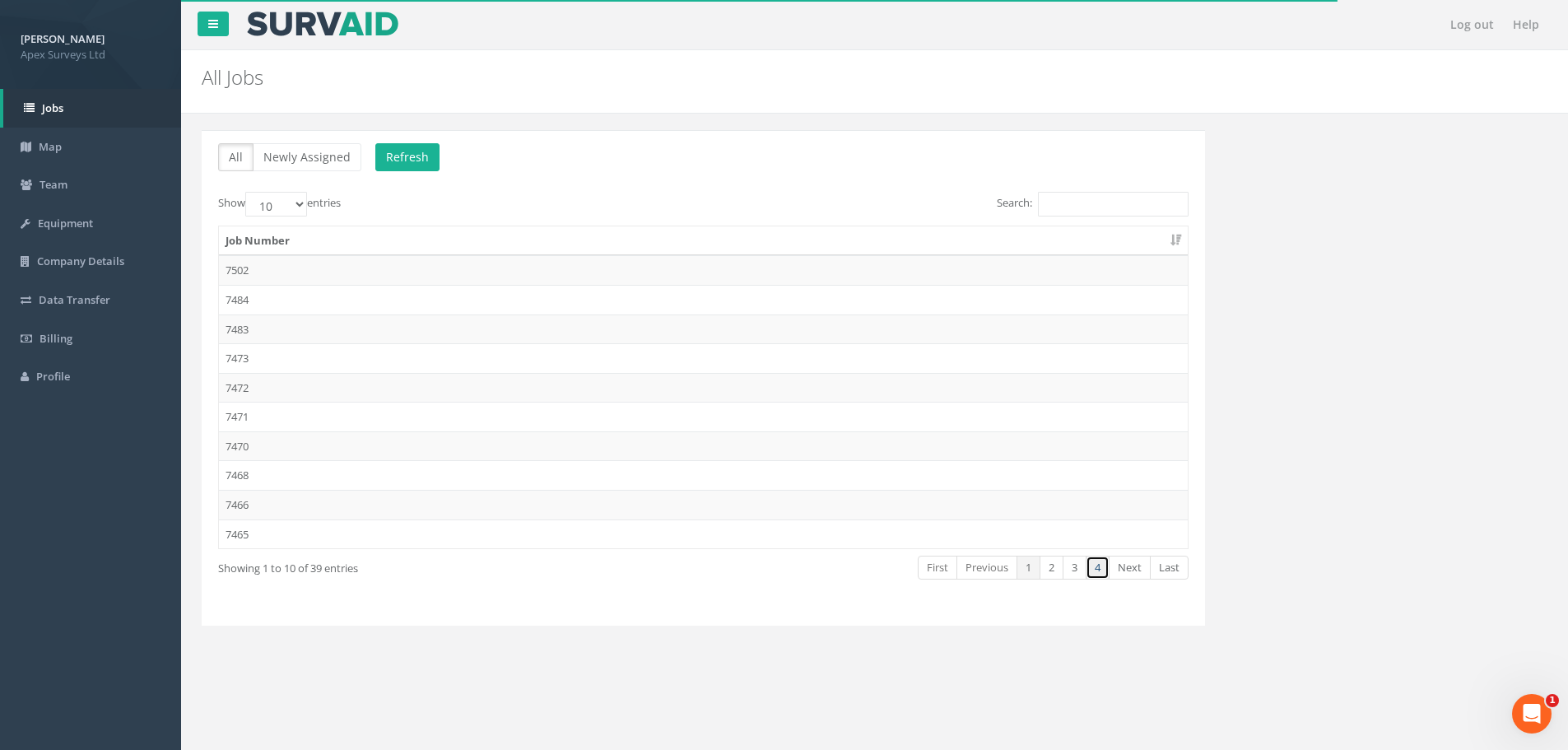
click at [1094, 571] on link "4" at bounding box center [1096, 567] width 24 height 24
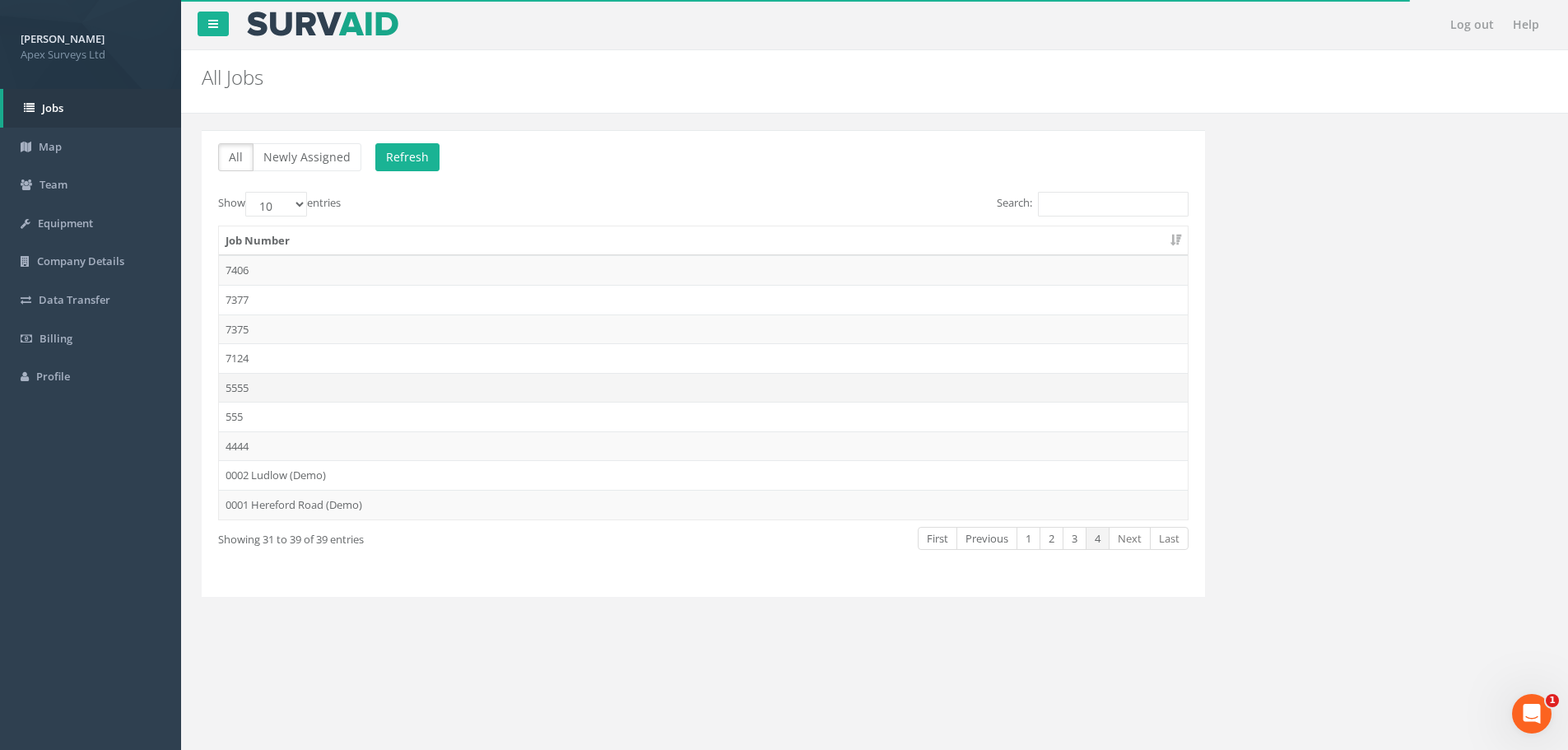
click at [390, 385] on td "5555" at bounding box center [703, 388] width 968 height 30
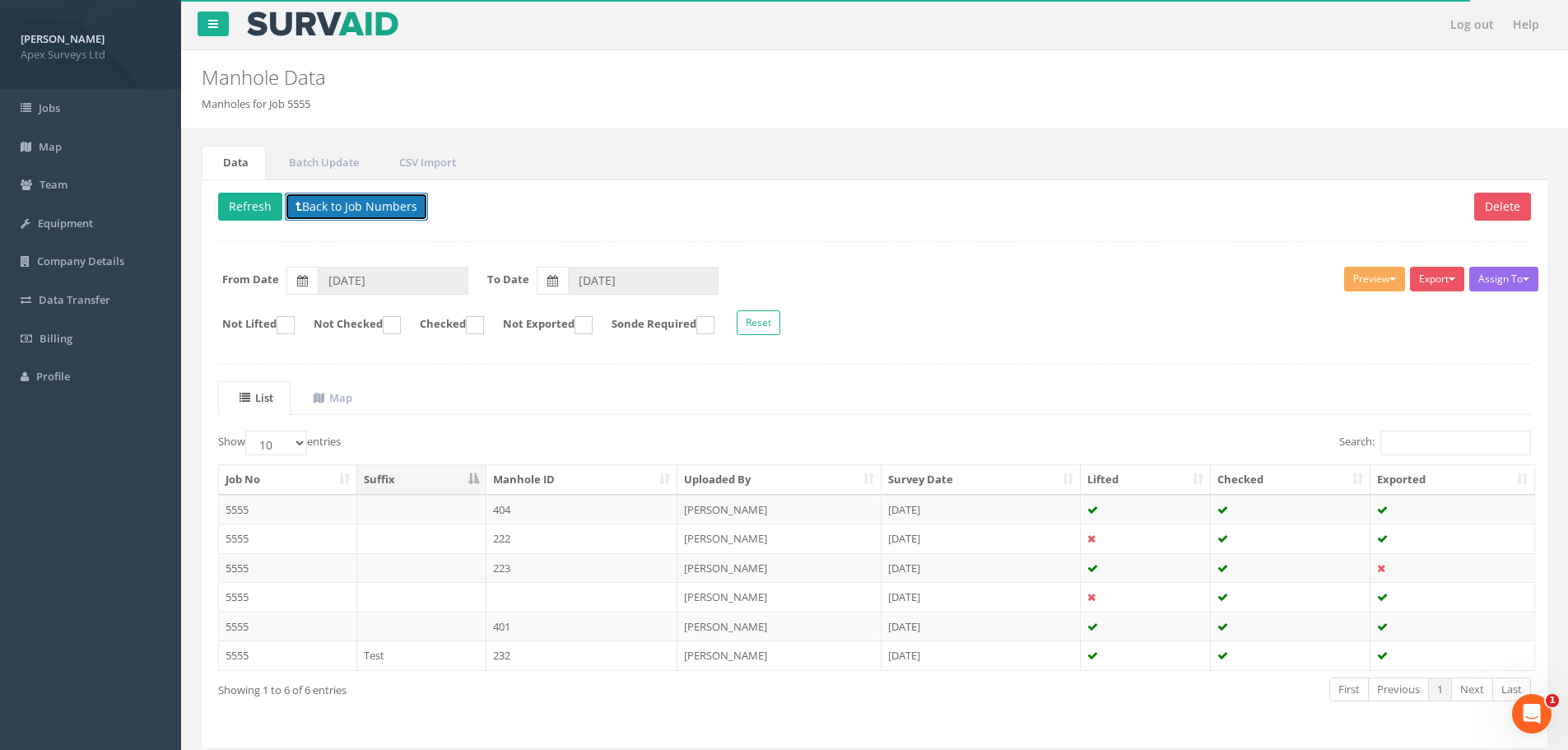
click at [339, 196] on button "Back to Job Numbers" at bounding box center [356, 207] width 143 height 28
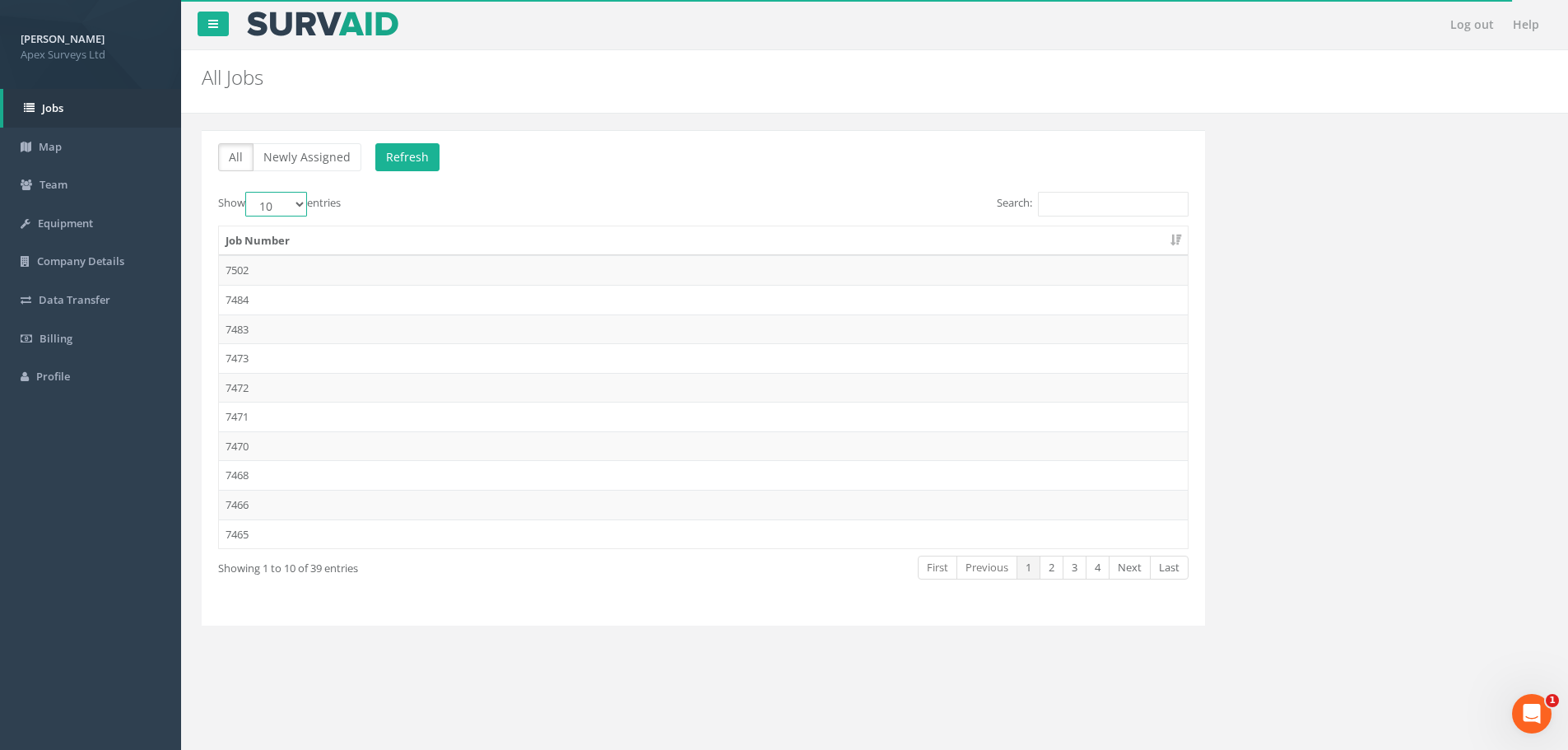
click at [272, 203] on select "10 25 50 100" at bounding box center [275, 204] width 62 height 24
select select "100"
click at [248, 192] on select "10 25 50 100" at bounding box center [275, 204] width 62 height 24
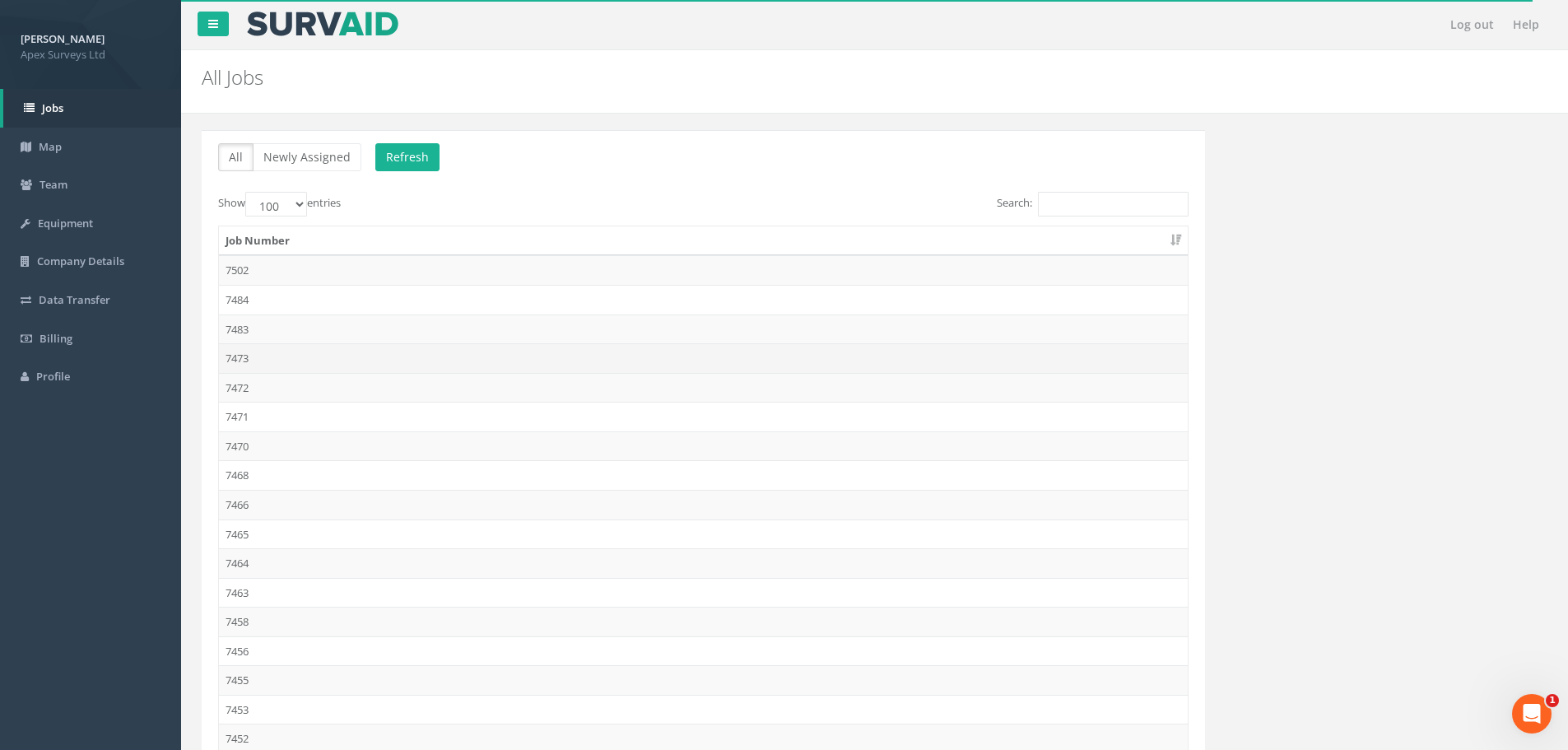
click at [267, 370] on td "7473" at bounding box center [703, 358] width 968 height 30
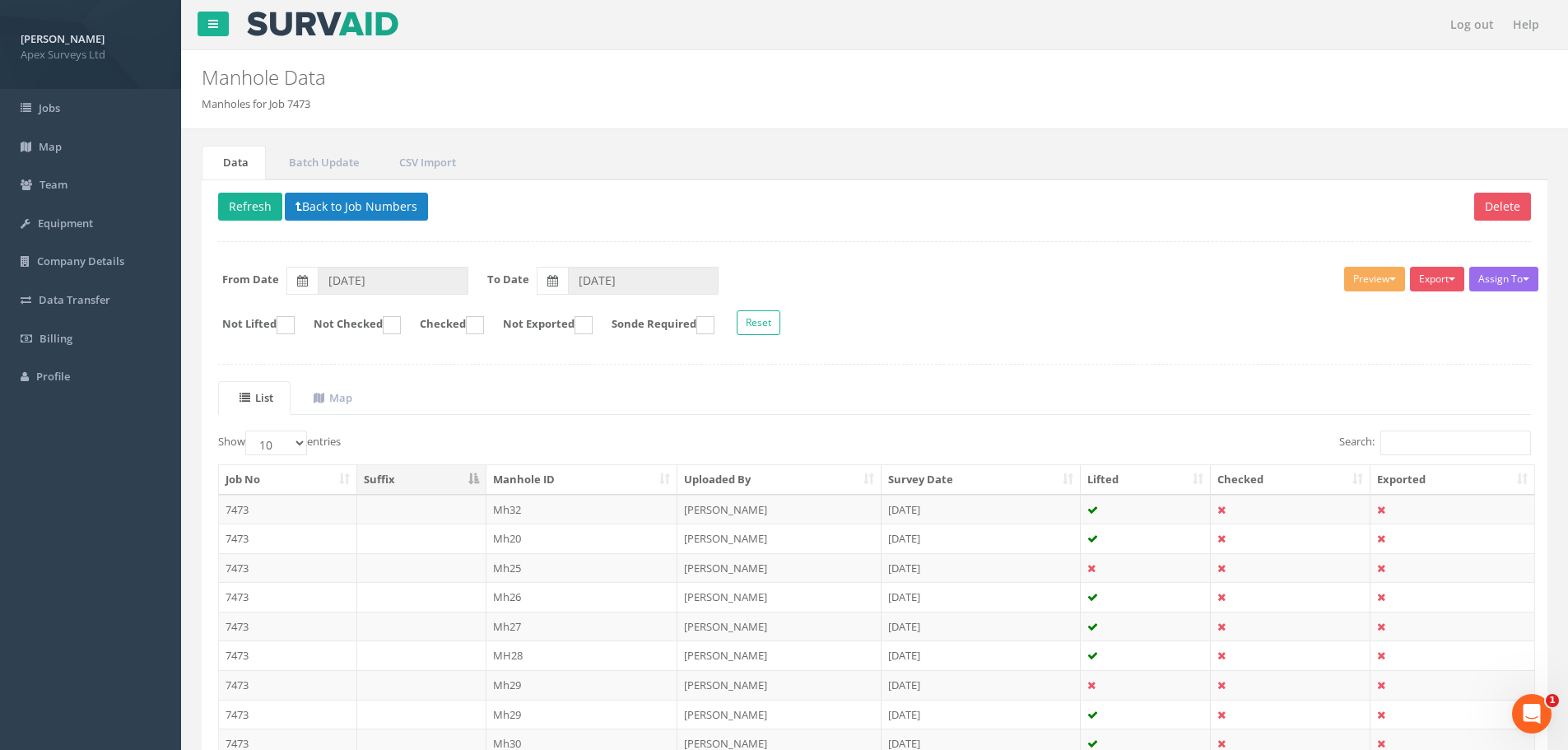
click at [333, 185] on div "Delete Refresh Back to Job Numbers Assign To No Companies Added Export Heathrow…" at bounding box center [874, 522] width 1346 height 686
click at [341, 202] on button "Back to Job Numbers" at bounding box center [356, 207] width 143 height 28
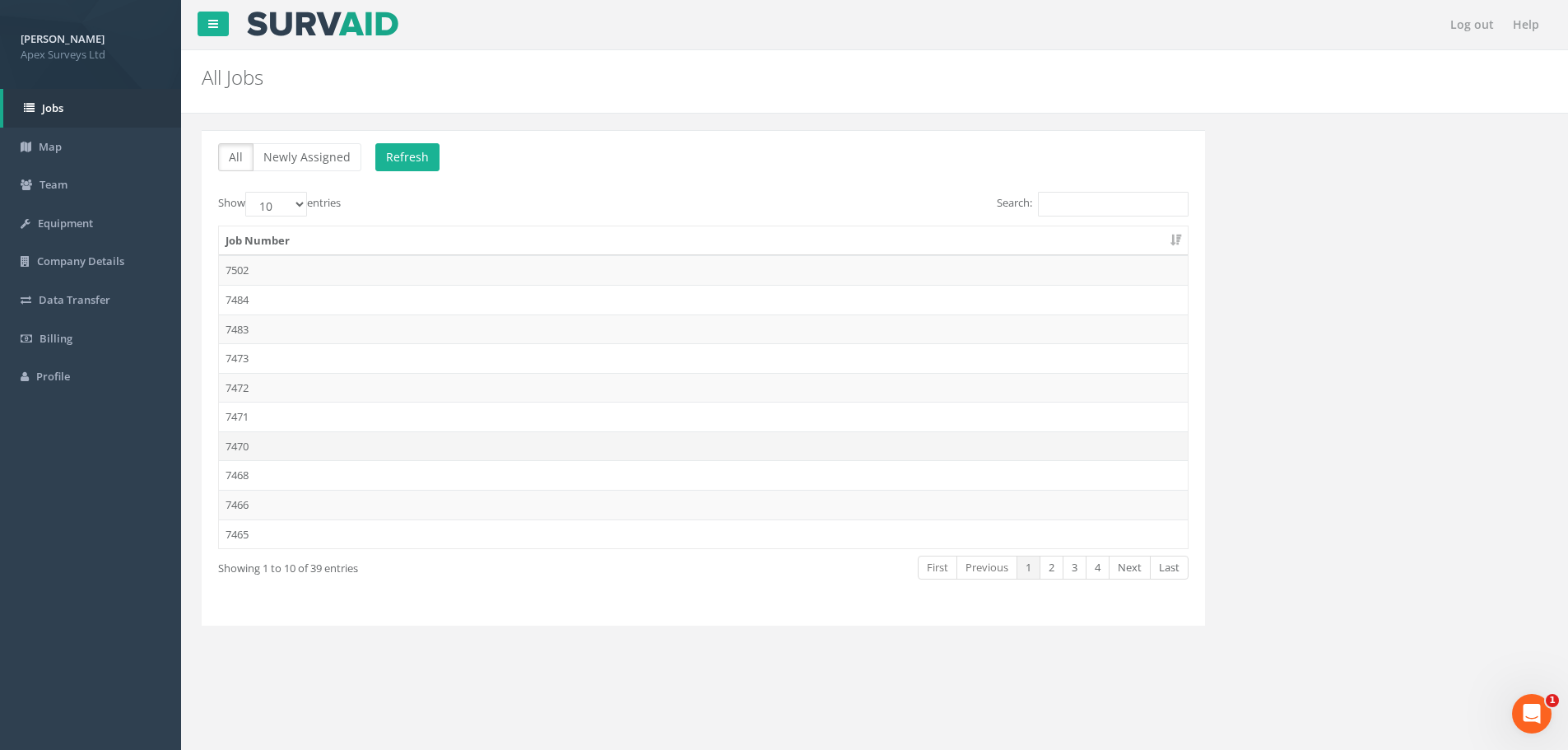
click at [288, 445] on td "7470" at bounding box center [703, 447] width 968 height 30
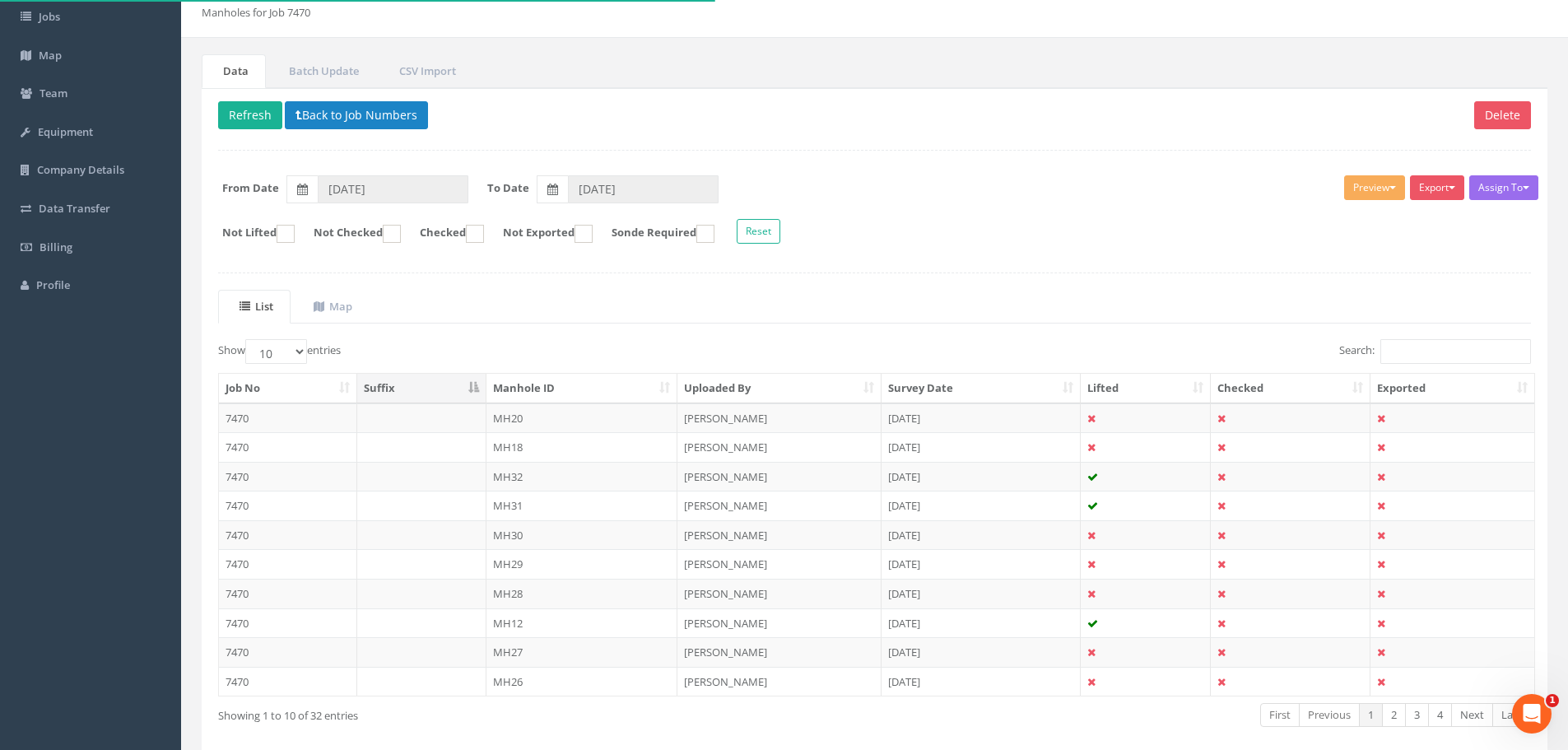
scroll to position [168, 0]
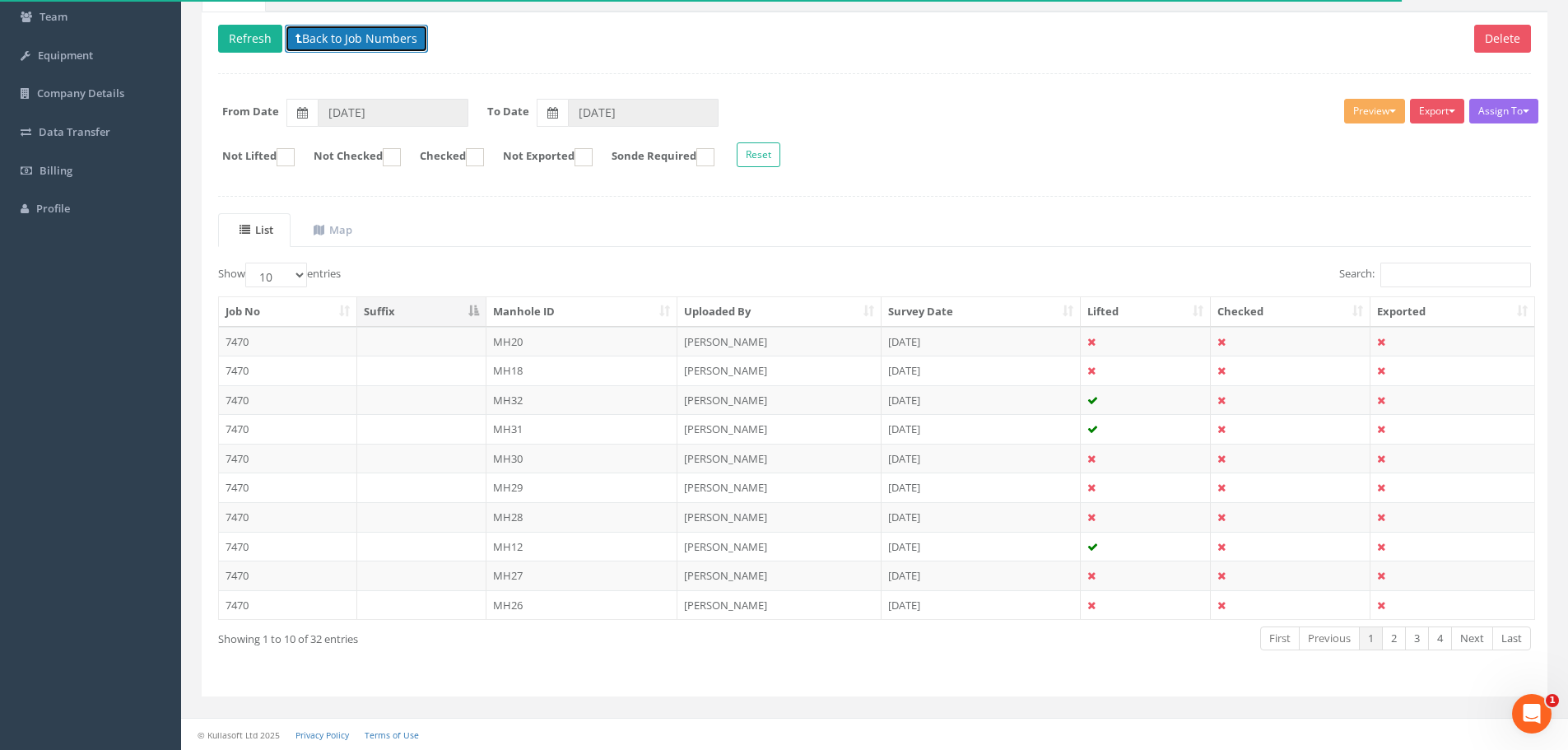
click at [363, 46] on button "Back to Job Numbers" at bounding box center [356, 38] width 143 height 28
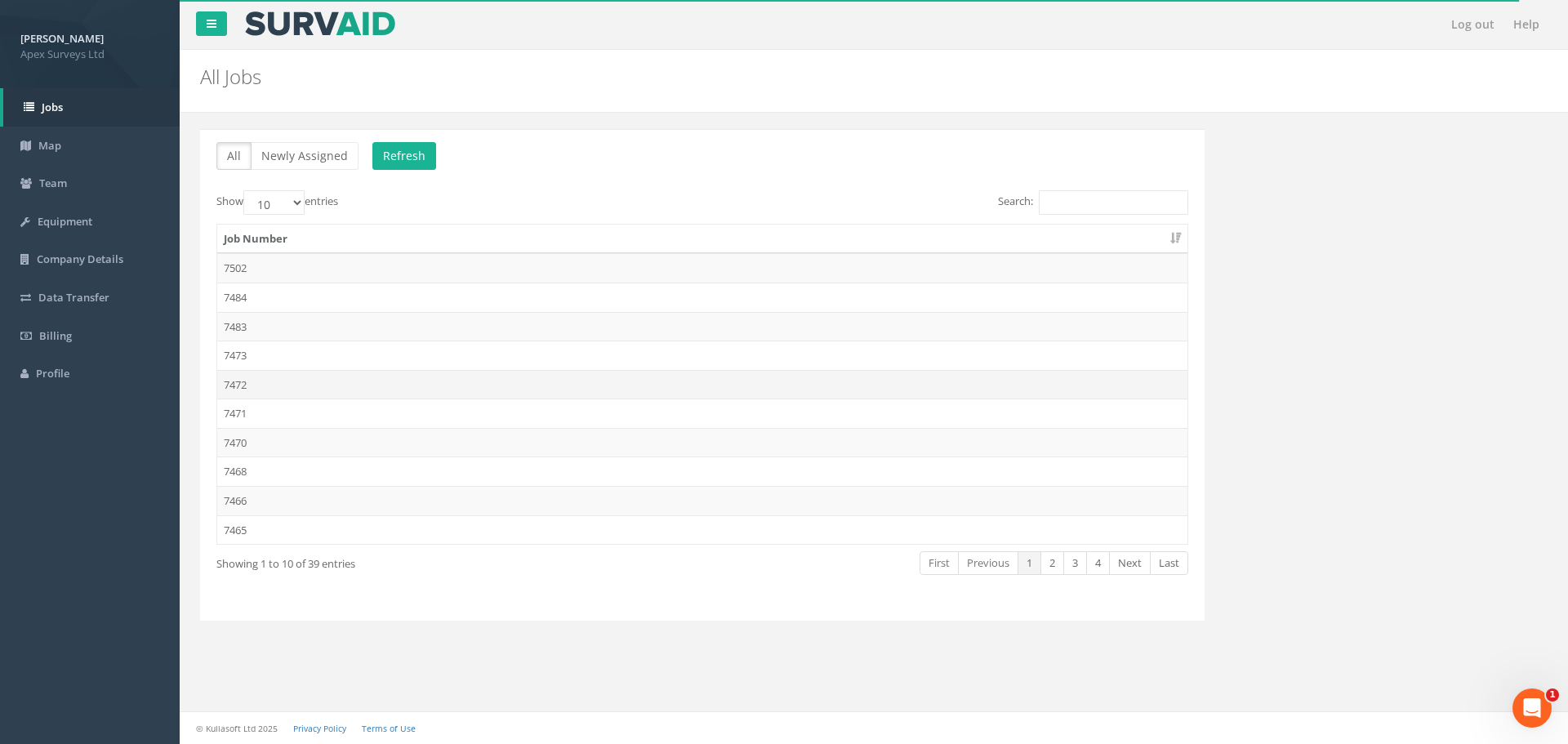
click at [277, 382] on td "7472" at bounding box center [702, 385] width 970 height 29
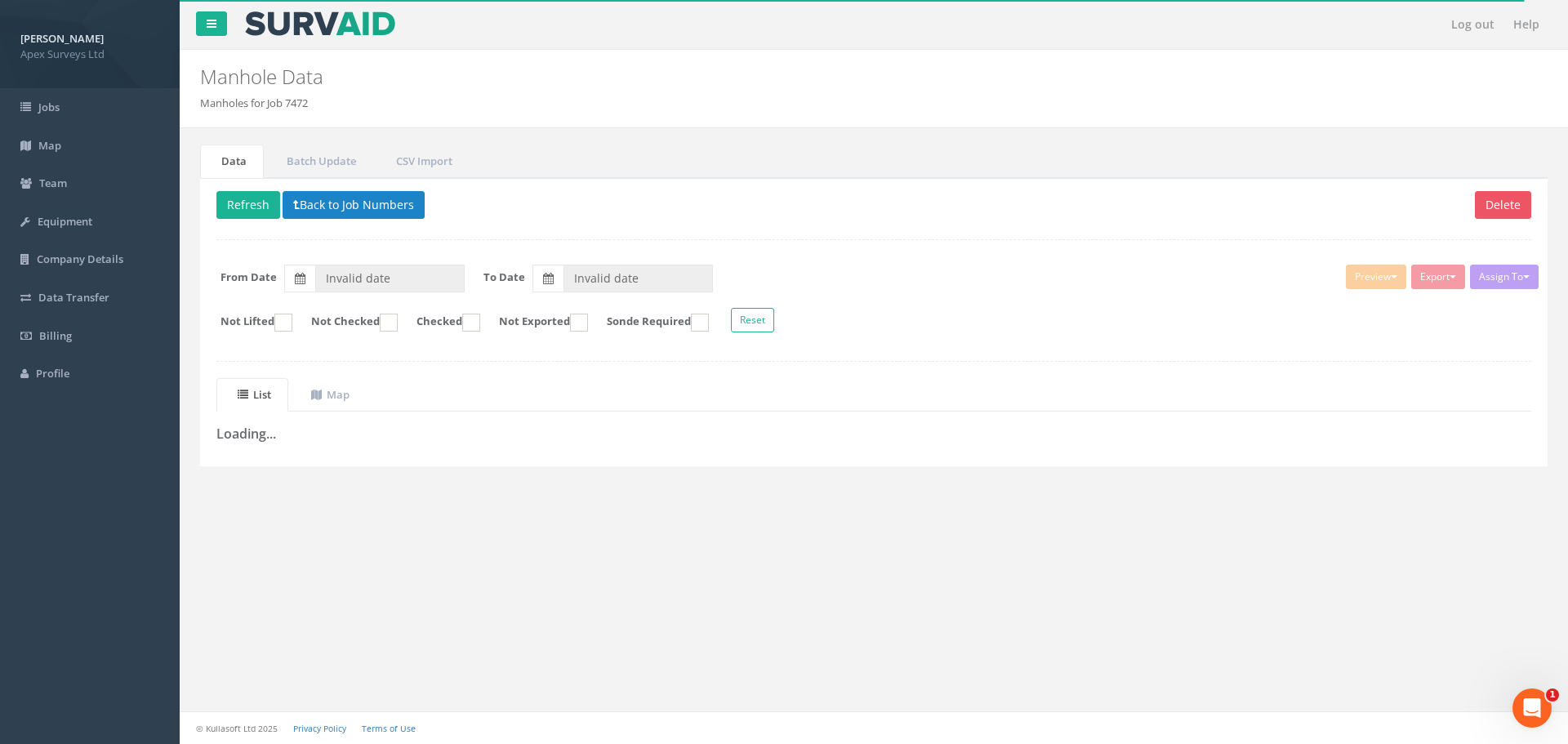
type input "[DATE]"
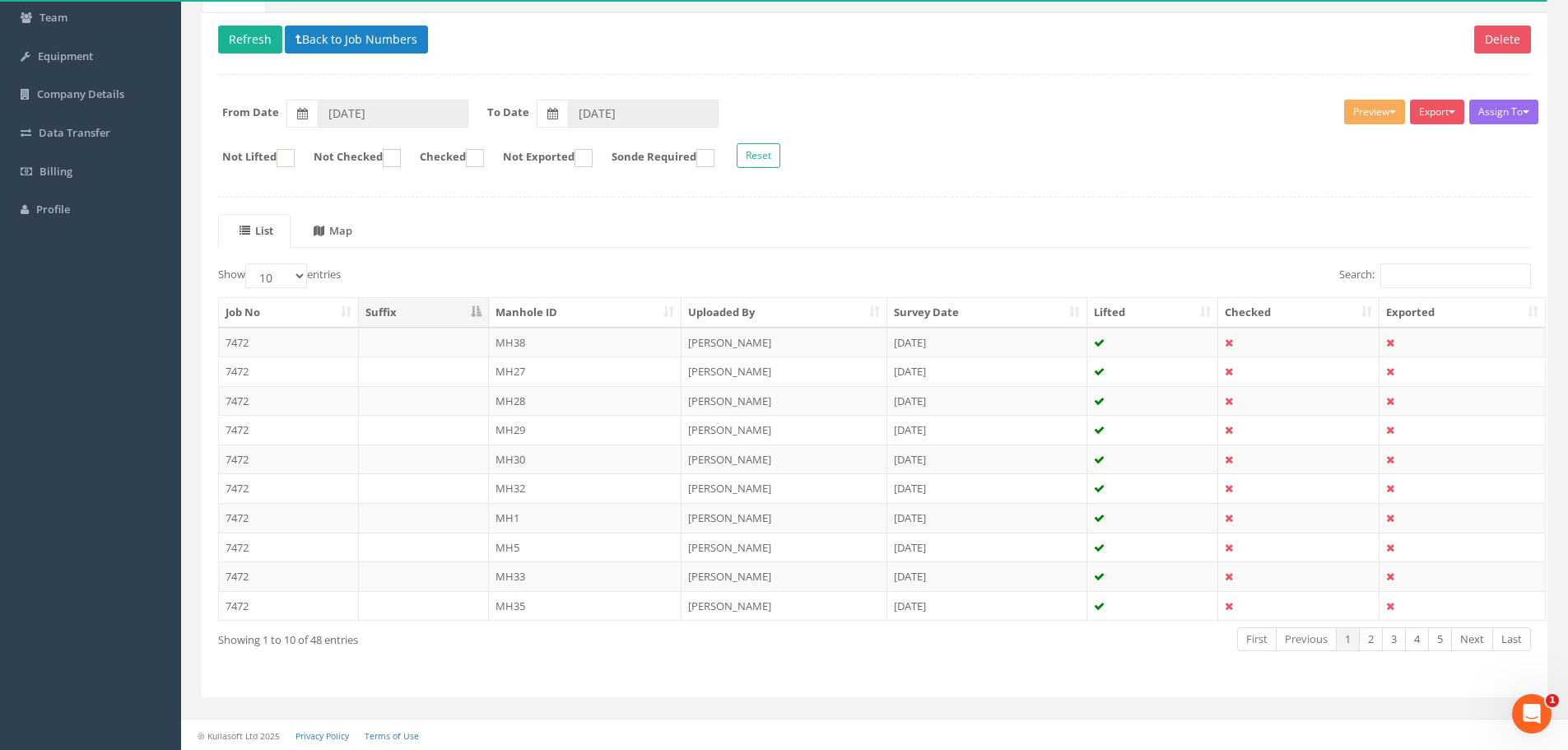
scroll to position [168, 0]
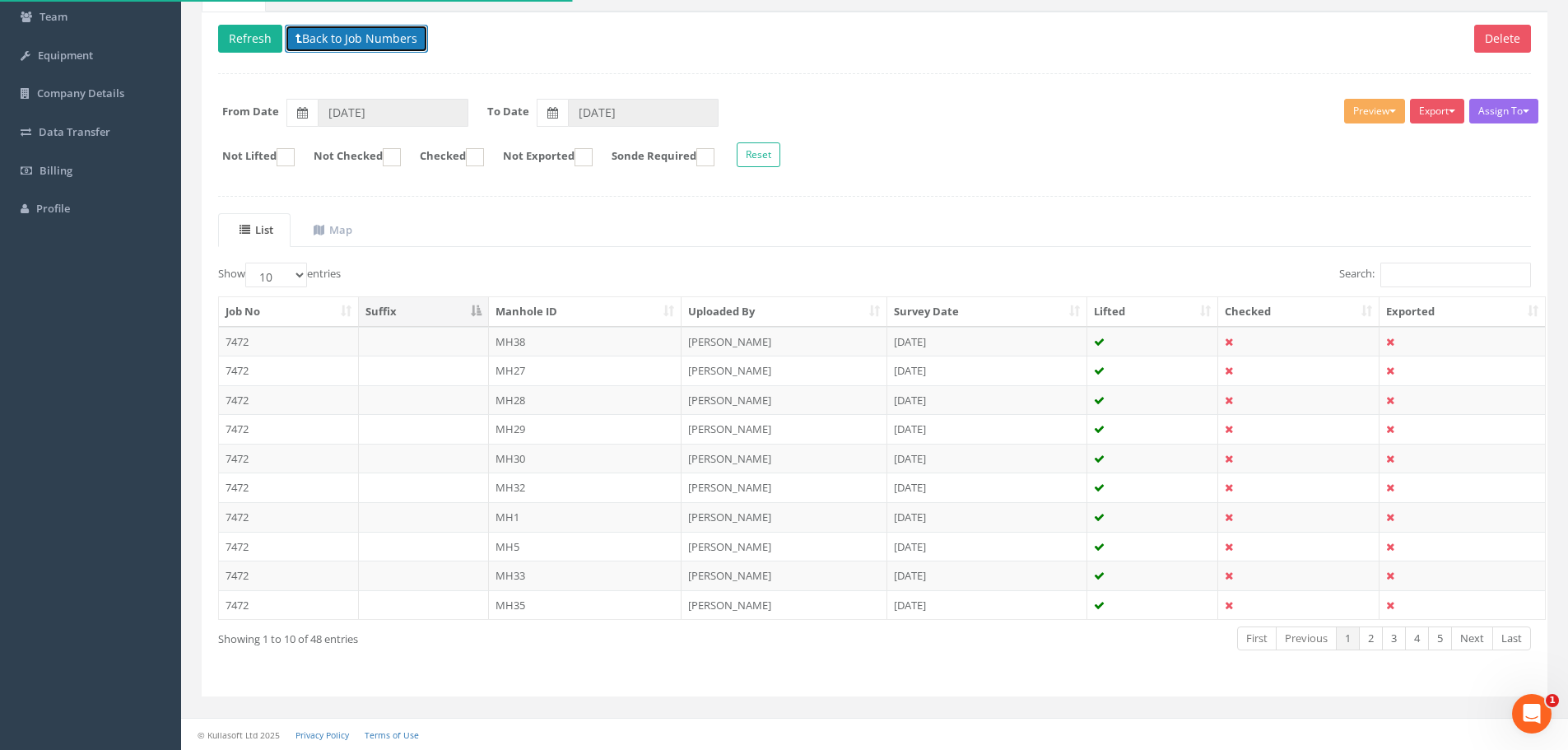
click at [377, 50] on button "Back to Job Numbers" at bounding box center [356, 38] width 143 height 28
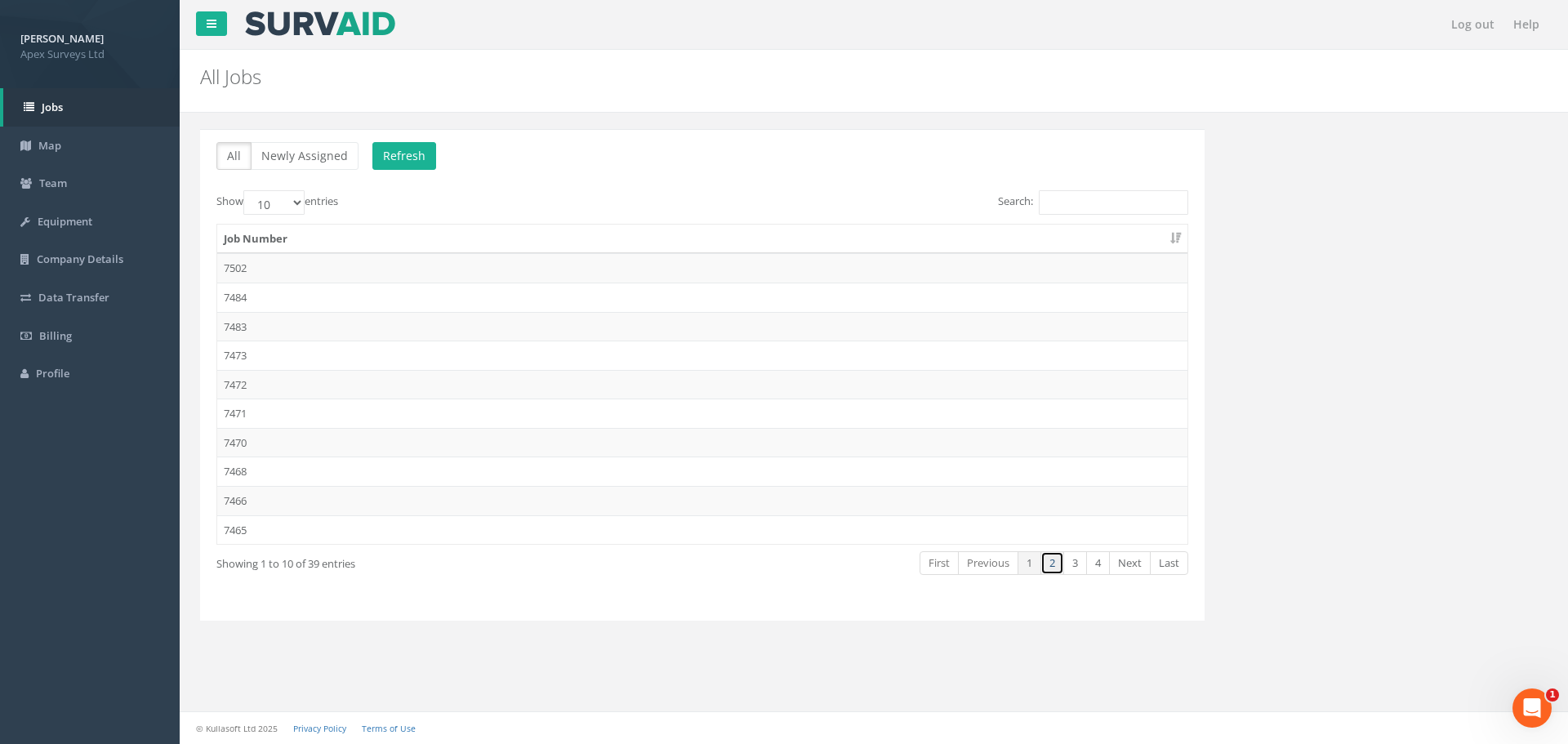
click at [1046, 568] on link "2" at bounding box center [1052, 562] width 23 height 23
click at [326, 331] on td "7458" at bounding box center [702, 327] width 970 height 29
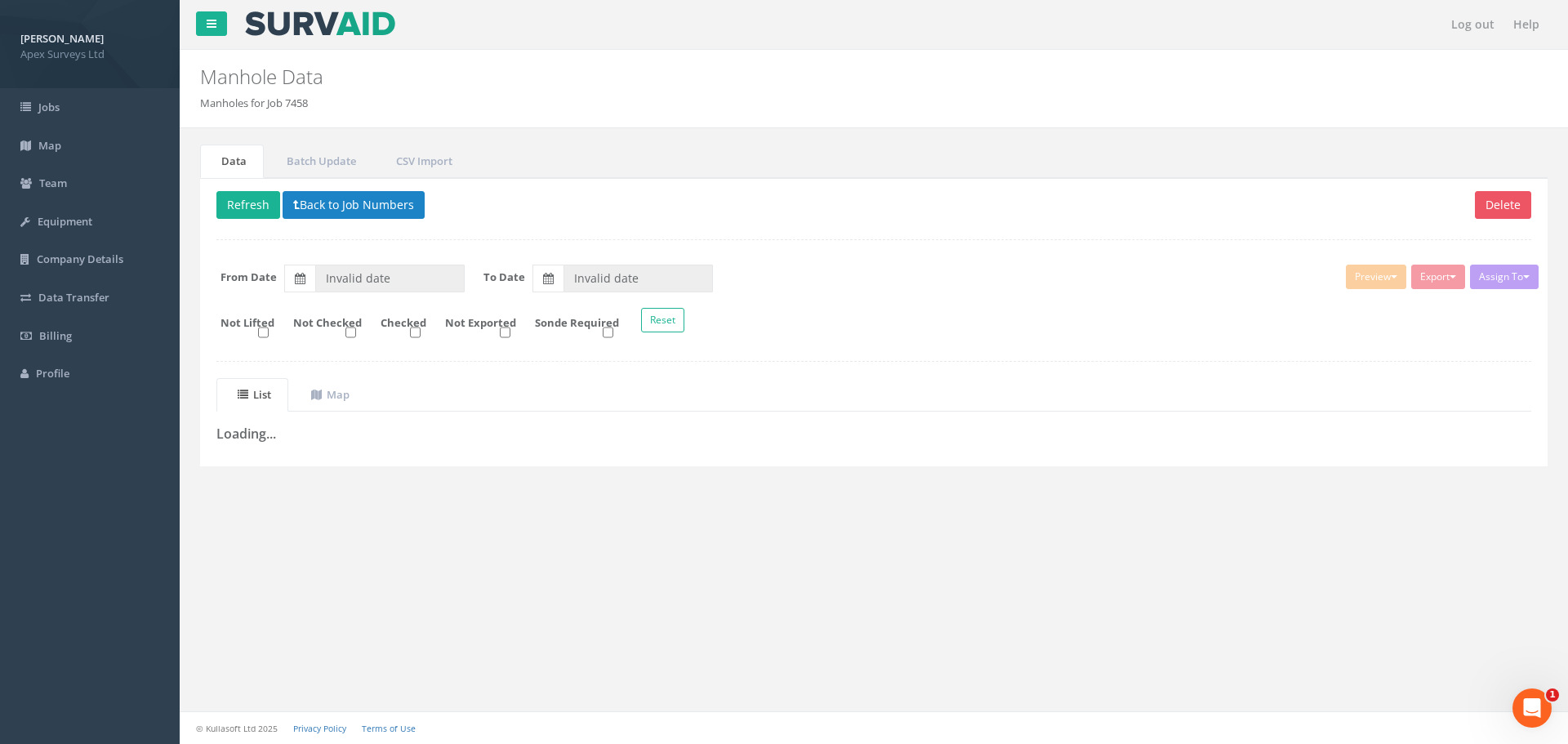
type input "[DATE]"
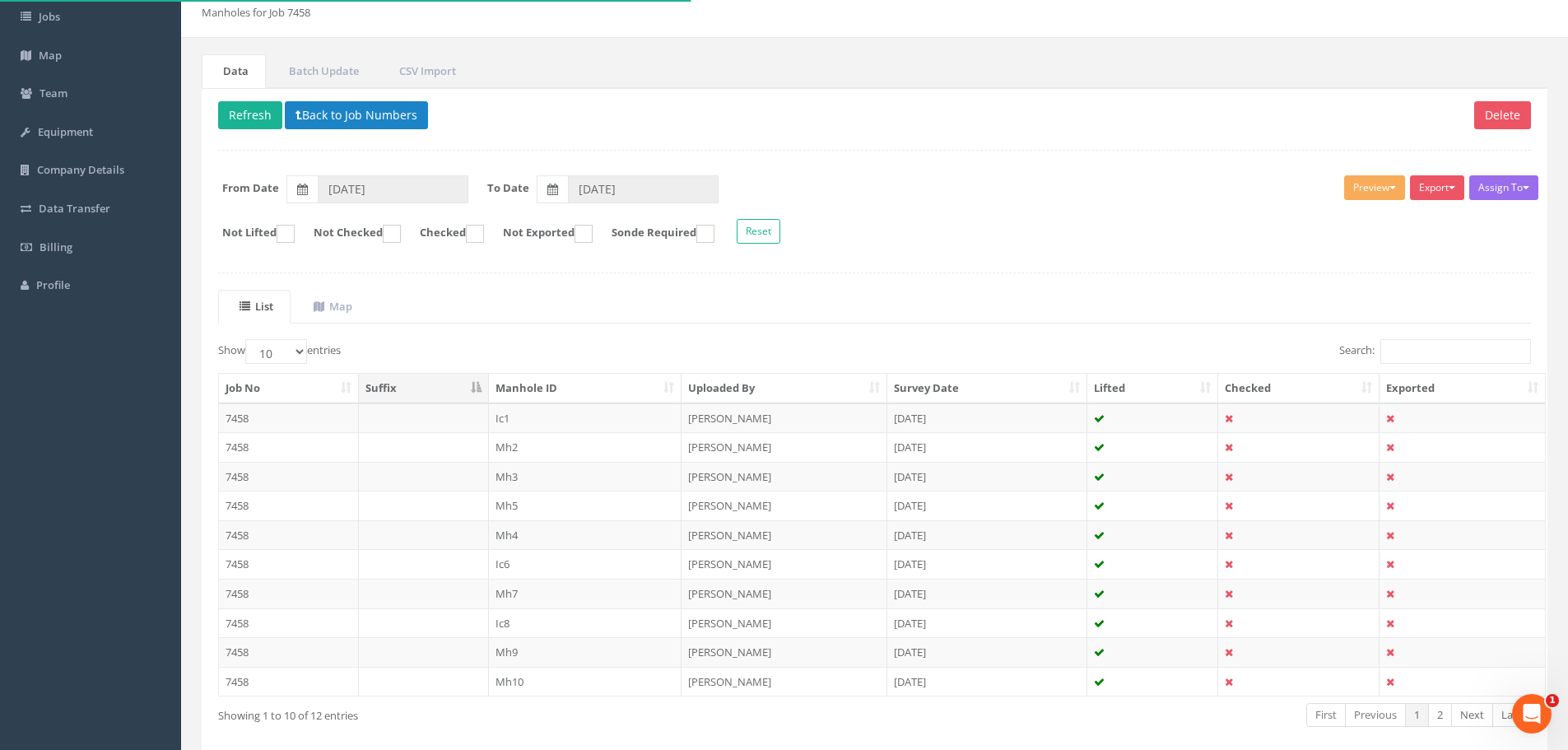
scroll to position [168, 0]
